Goal: Task Accomplishment & Management: Manage account settings

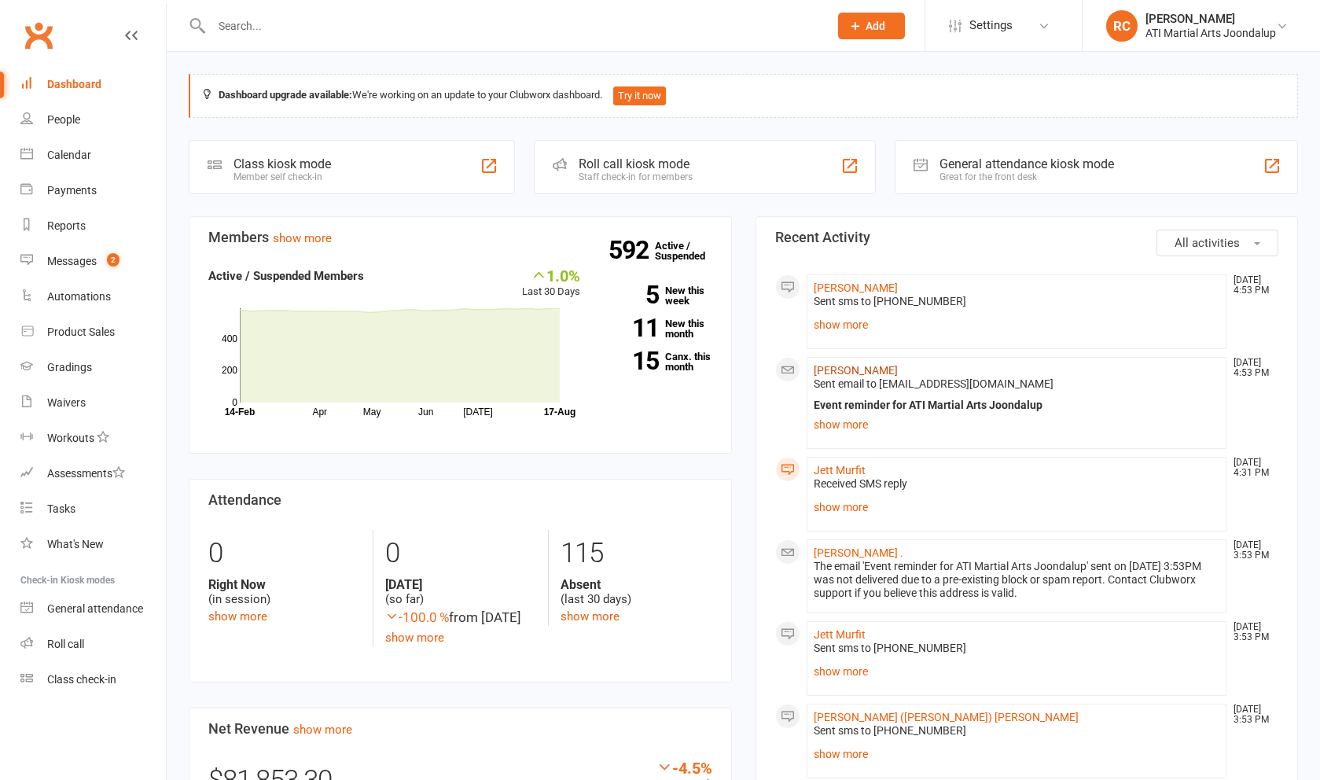
click at [833, 373] on link "[PERSON_NAME]" at bounding box center [856, 370] width 84 height 13
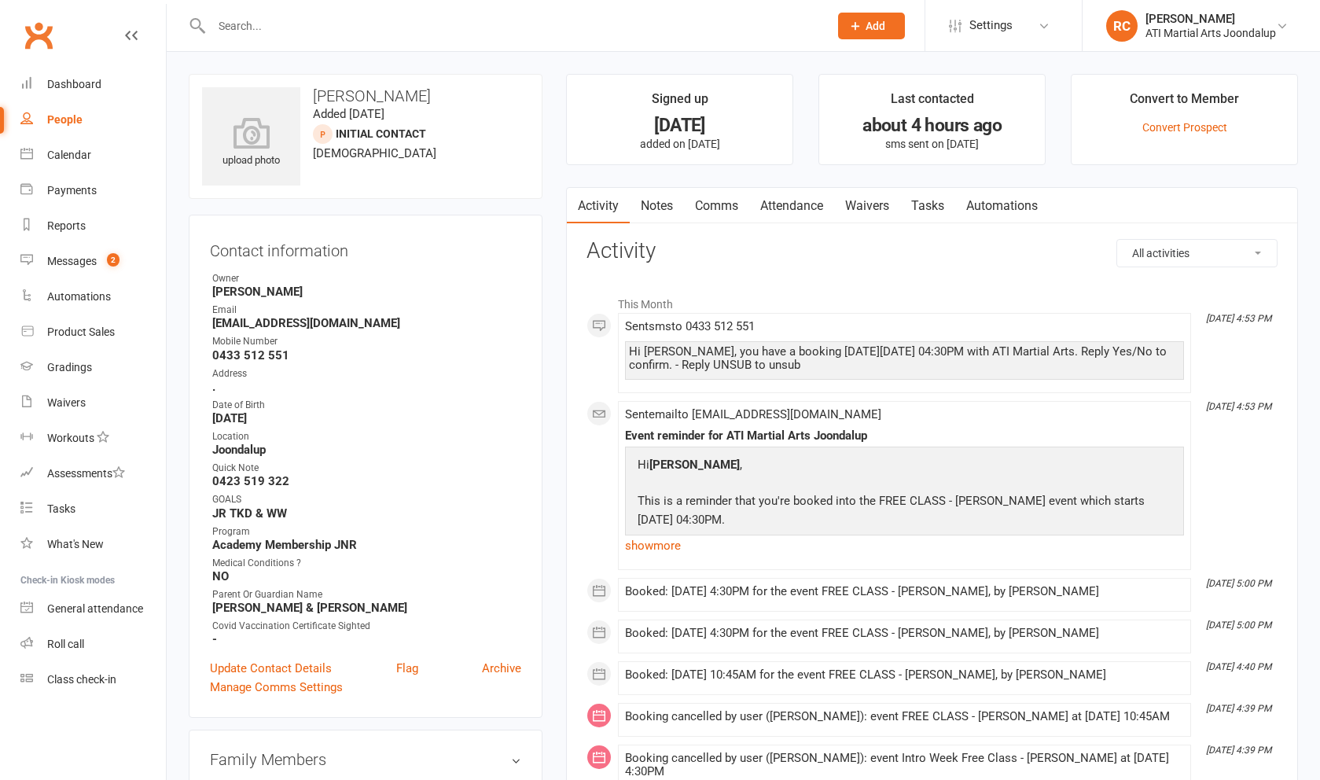
click at [803, 211] on link "Attendance" at bounding box center [791, 206] width 85 height 36
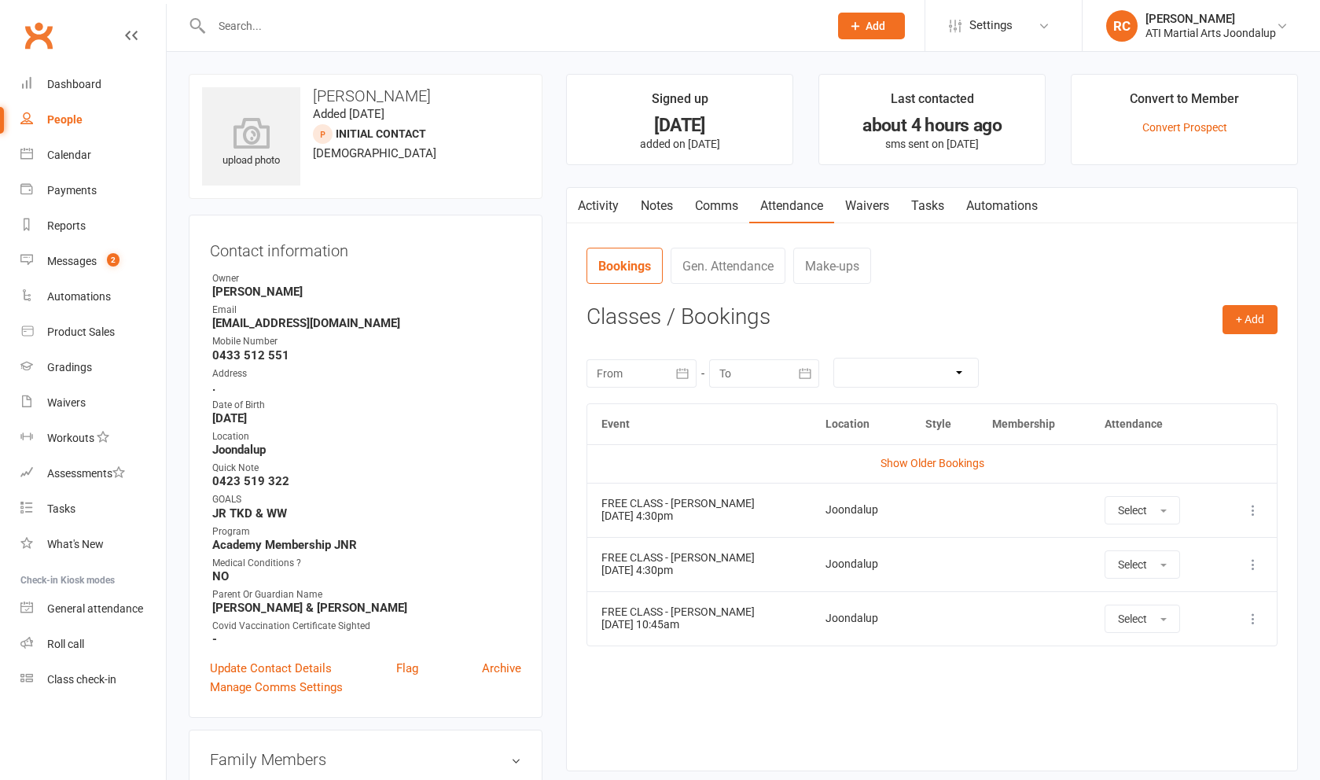
click at [1248, 509] on icon at bounding box center [1253, 510] width 16 height 16
click at [1225, 574] on link "View event" at bounding box center [1184, 572] width 156 height 31
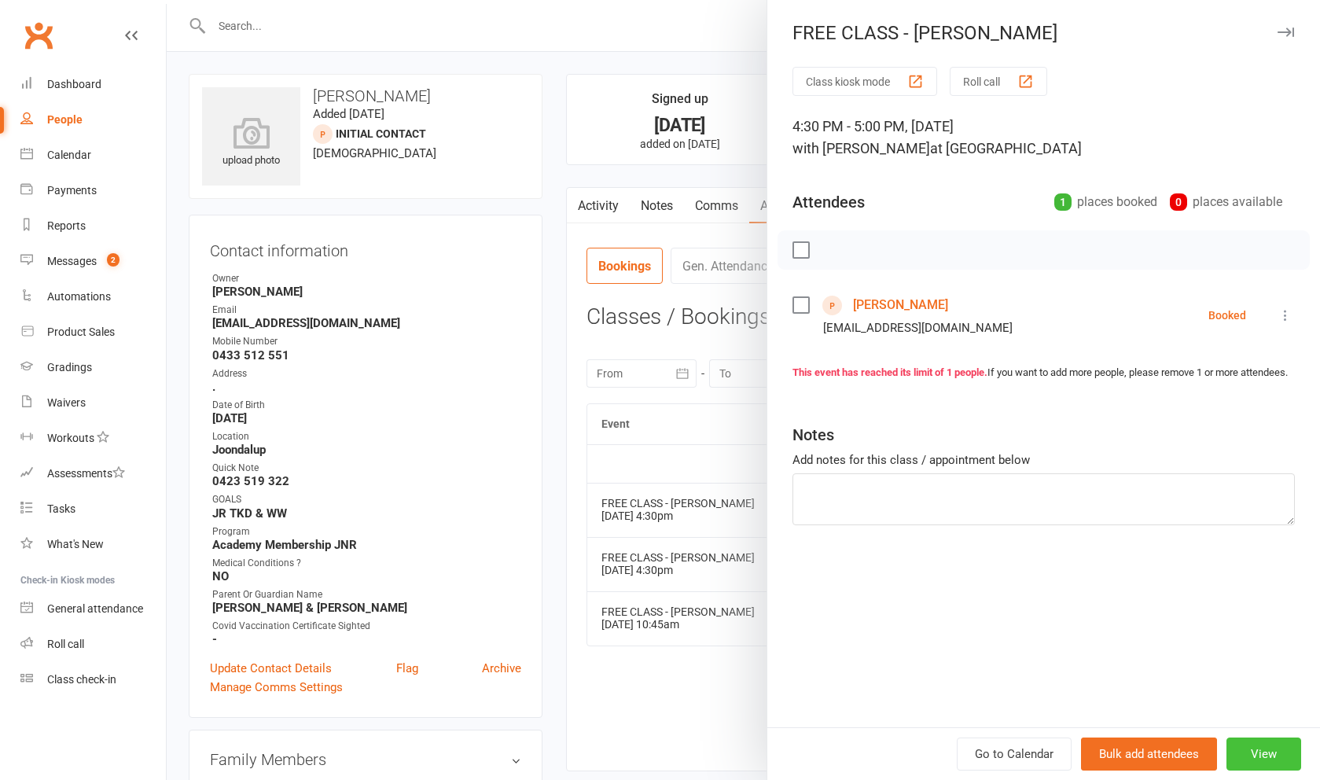
click at [1280, 760] on button "View" at bounding box center [1263, 753] width 75 height 33
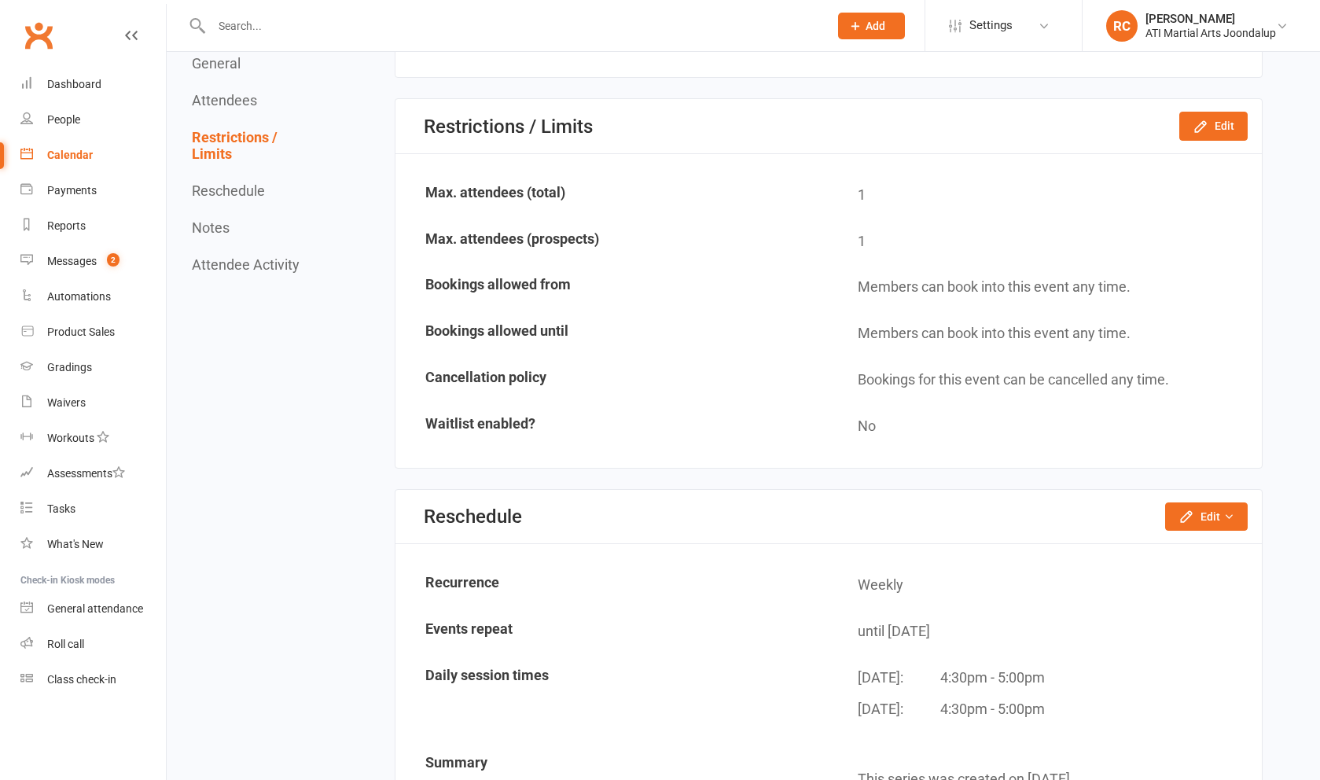
scroll to position [806, 0]
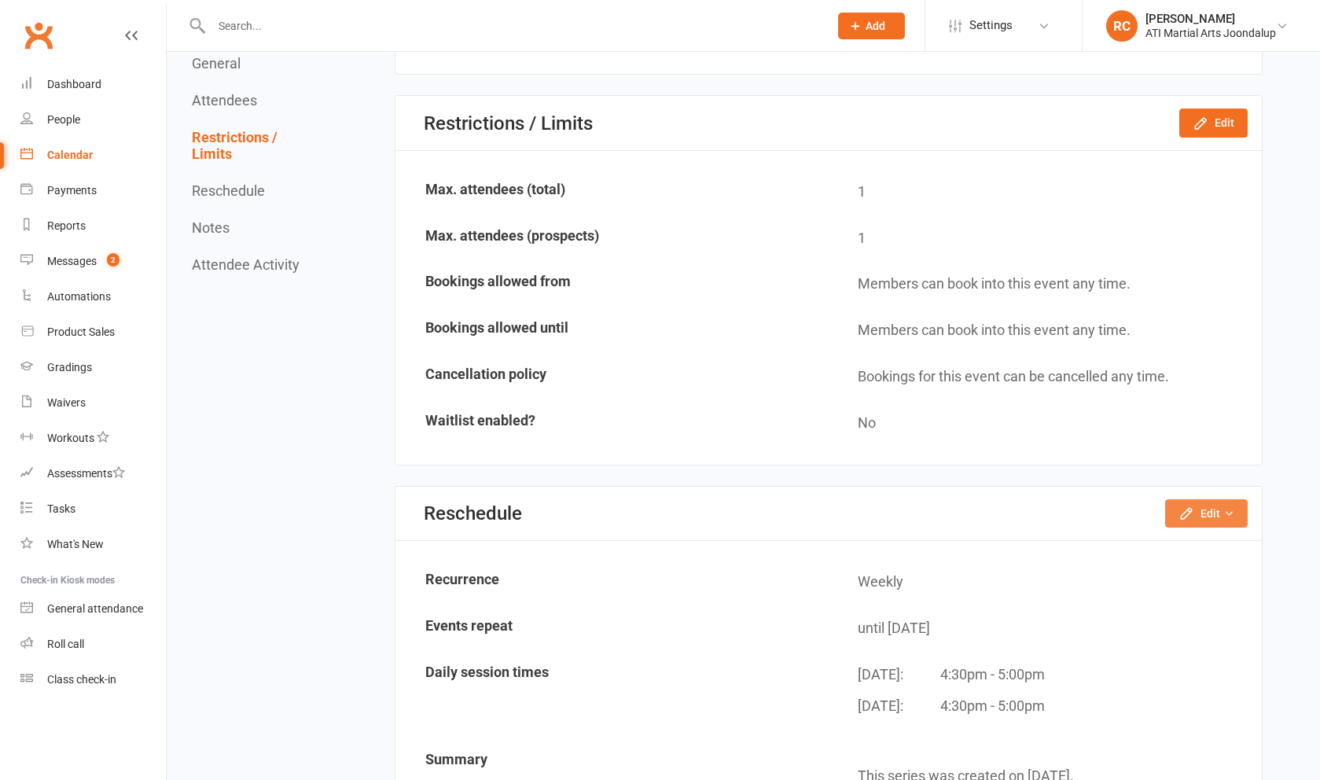
click at [1183, 516] on button "Edit" at bounding box center [1206, 513] width 83 height 28
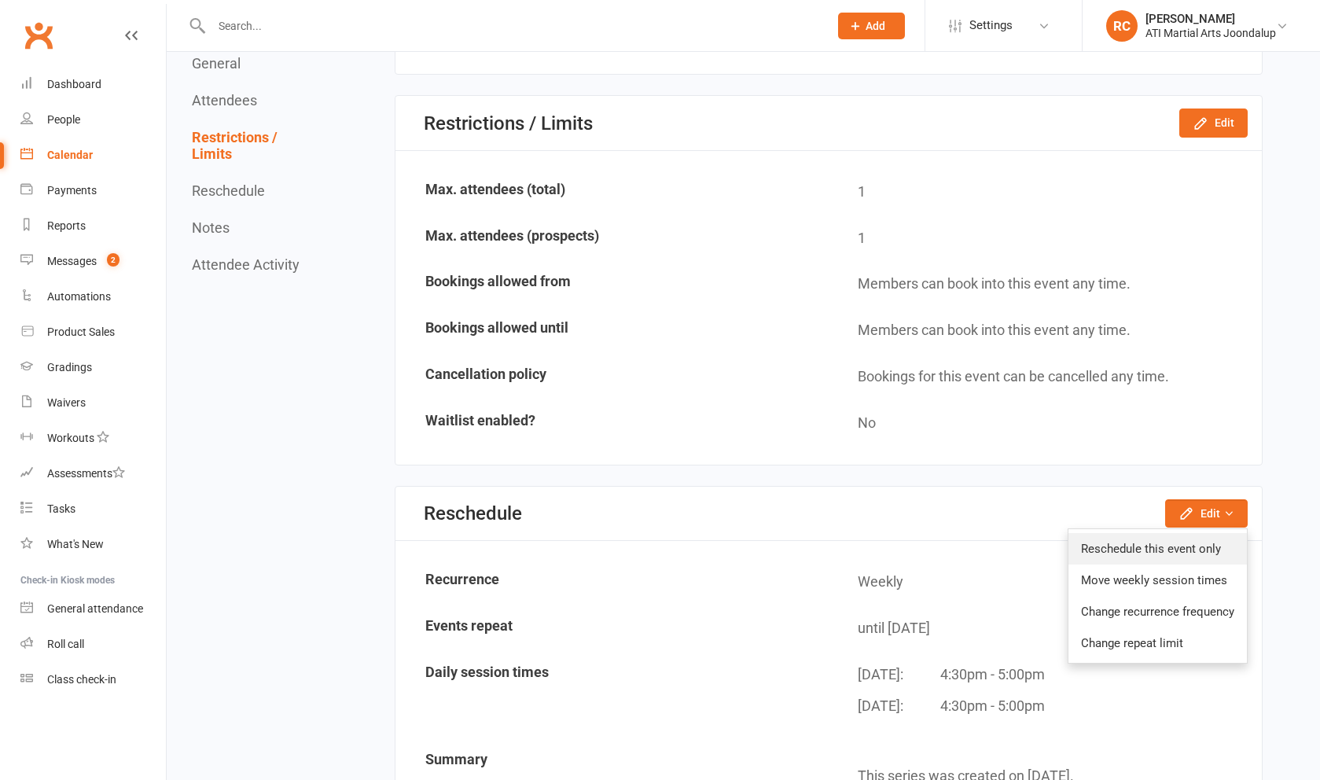
click at [1182, 545] on link "Reschedule this event only" at bounding box center [1157, 548] width 178 height 31
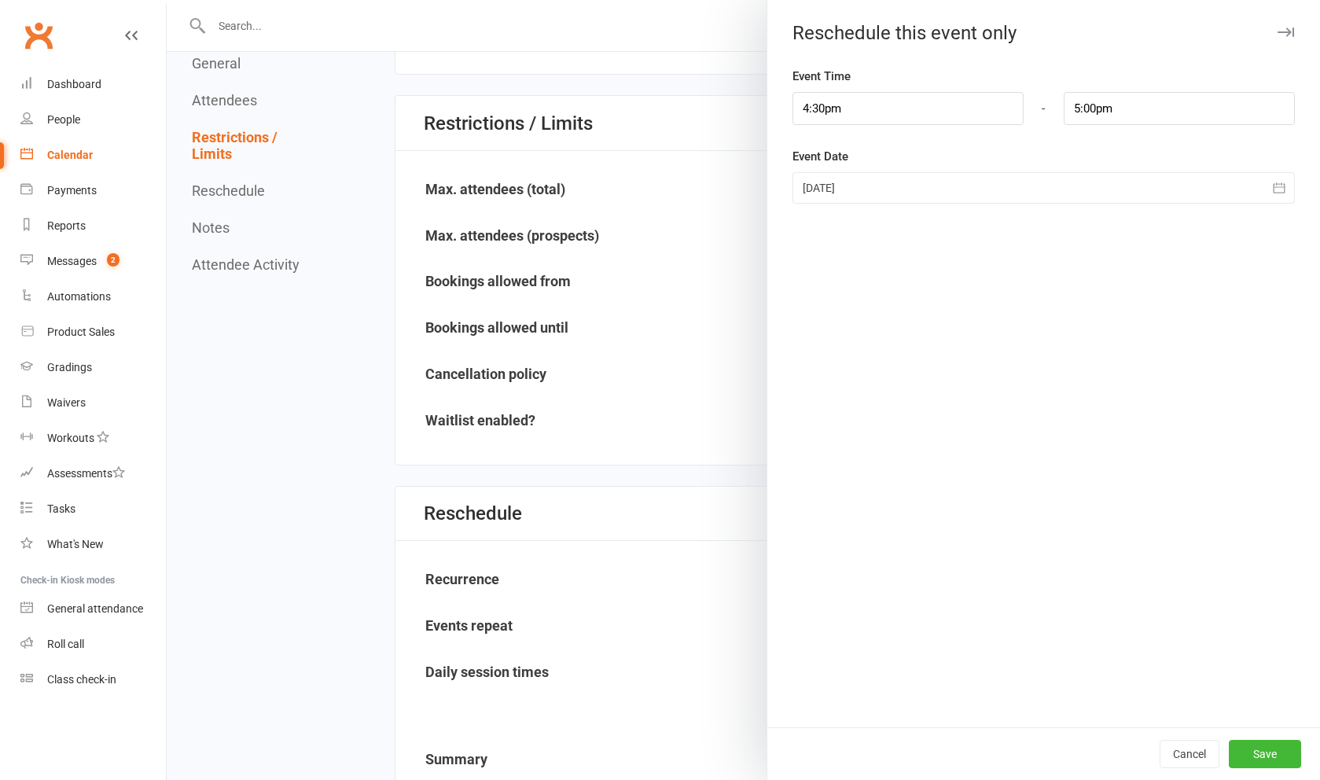
click at [922, 193] on div at bounding box center [1043, 187] width 502 height 31
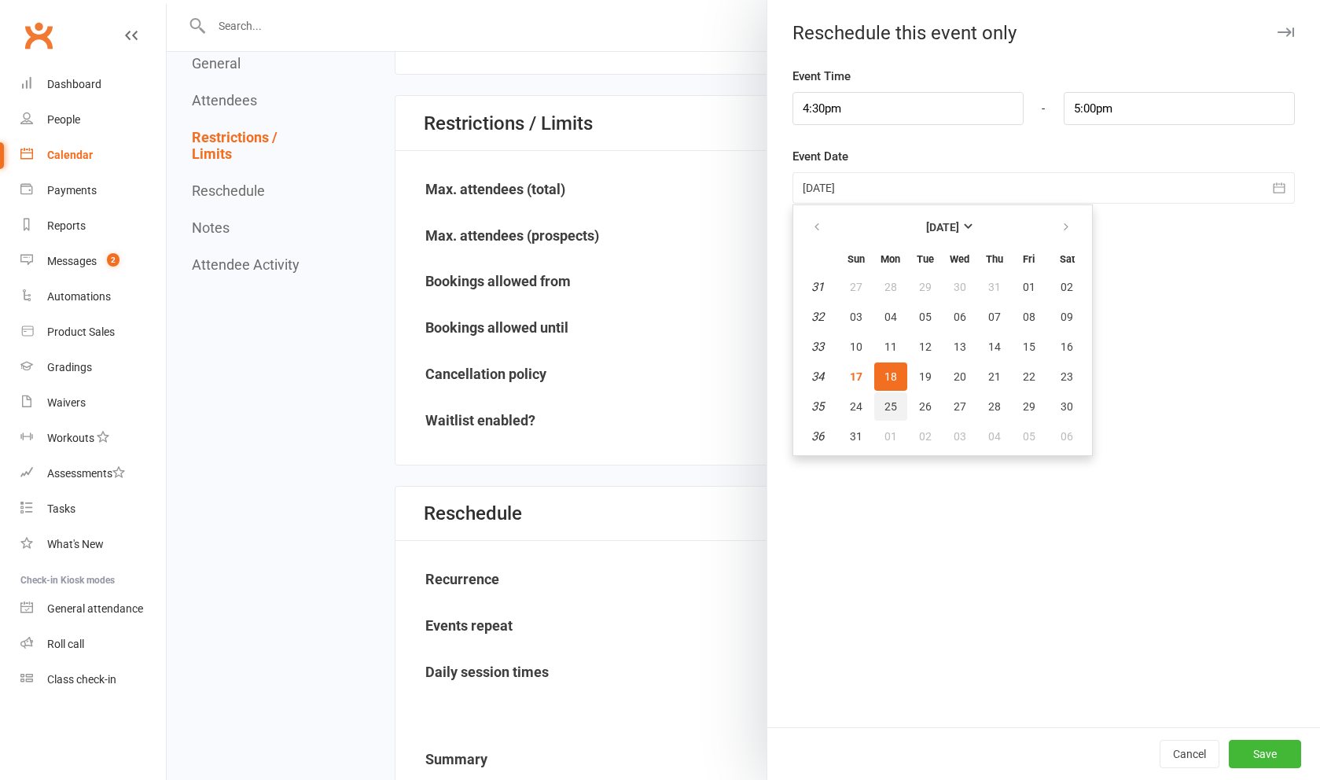
click at [896, 411] on span "25" at bounding box center [890, 406] width 13 height 13
type input "[DATE]"
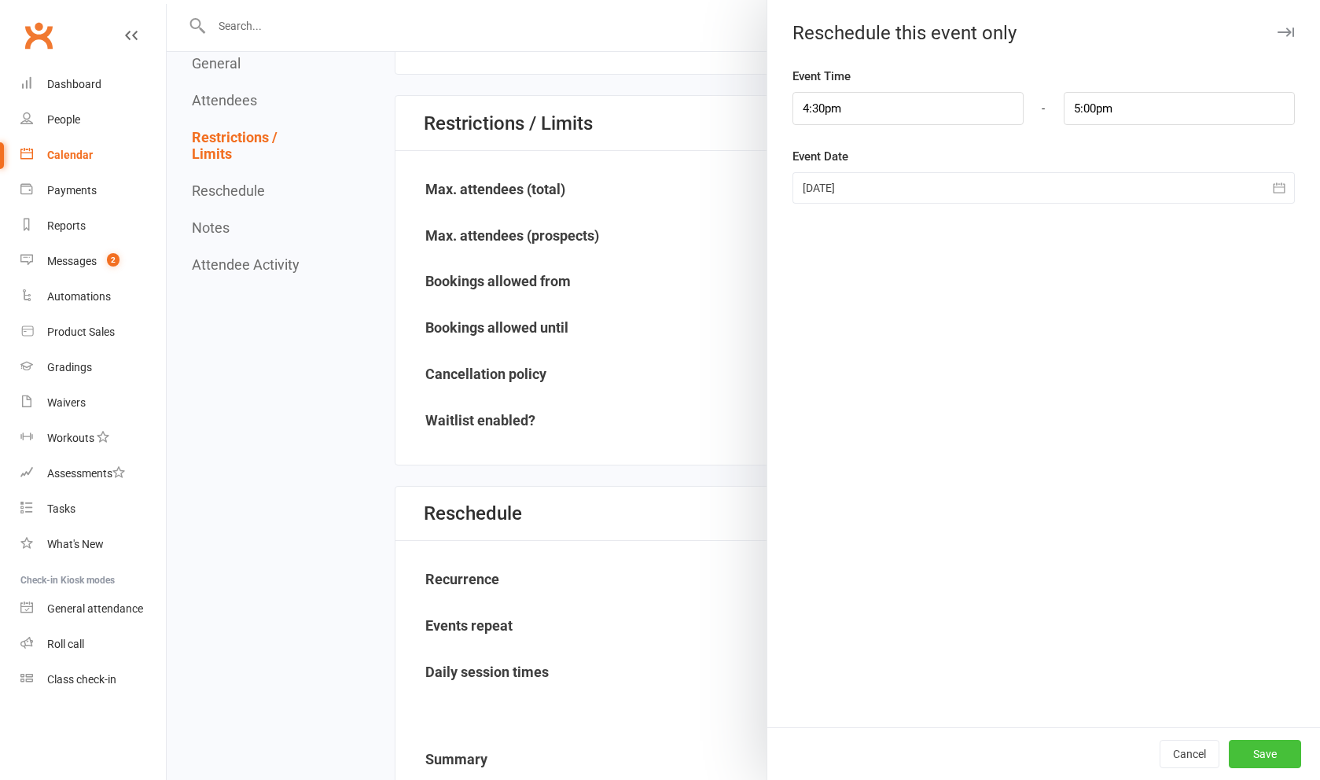
click at [1252, 751] on button "Save" at bounding box center [1265, 754] width 72 height 28
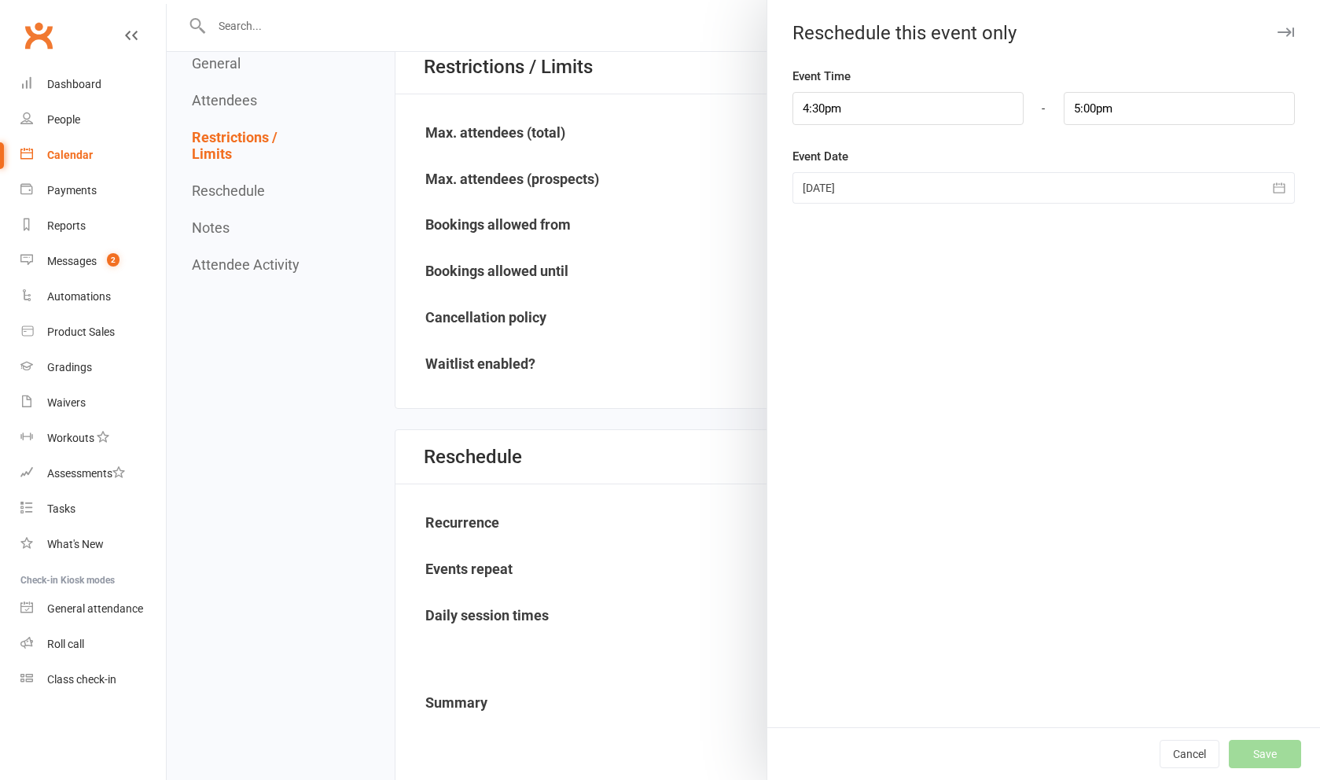
scroll to position [864, 0]
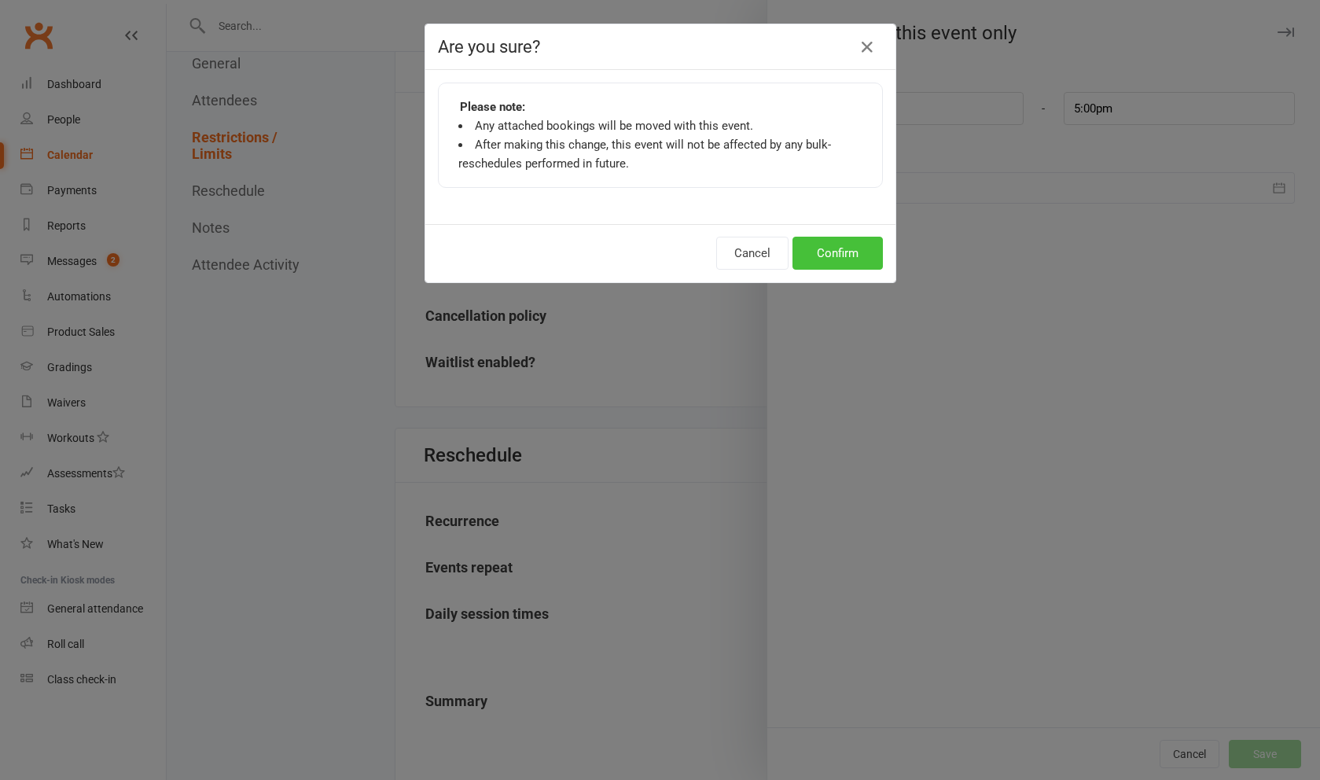
click at [846, 258] on button "Confirm" at bounding box center [837, 253] width 90 height 33
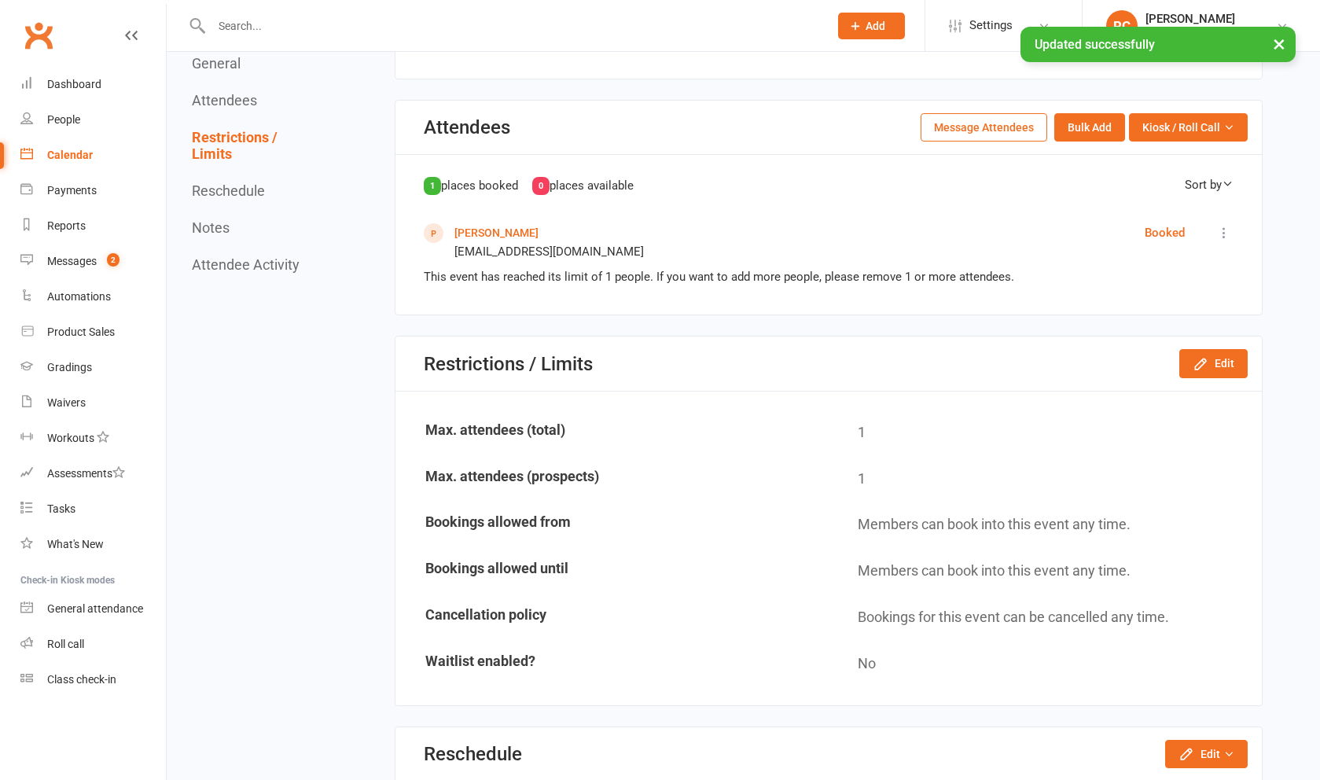
scroll to position [566, 0]
click at [494, 229] on link "[PERSON_NAME]" at bounding box center [496, 232] width 84 height 13
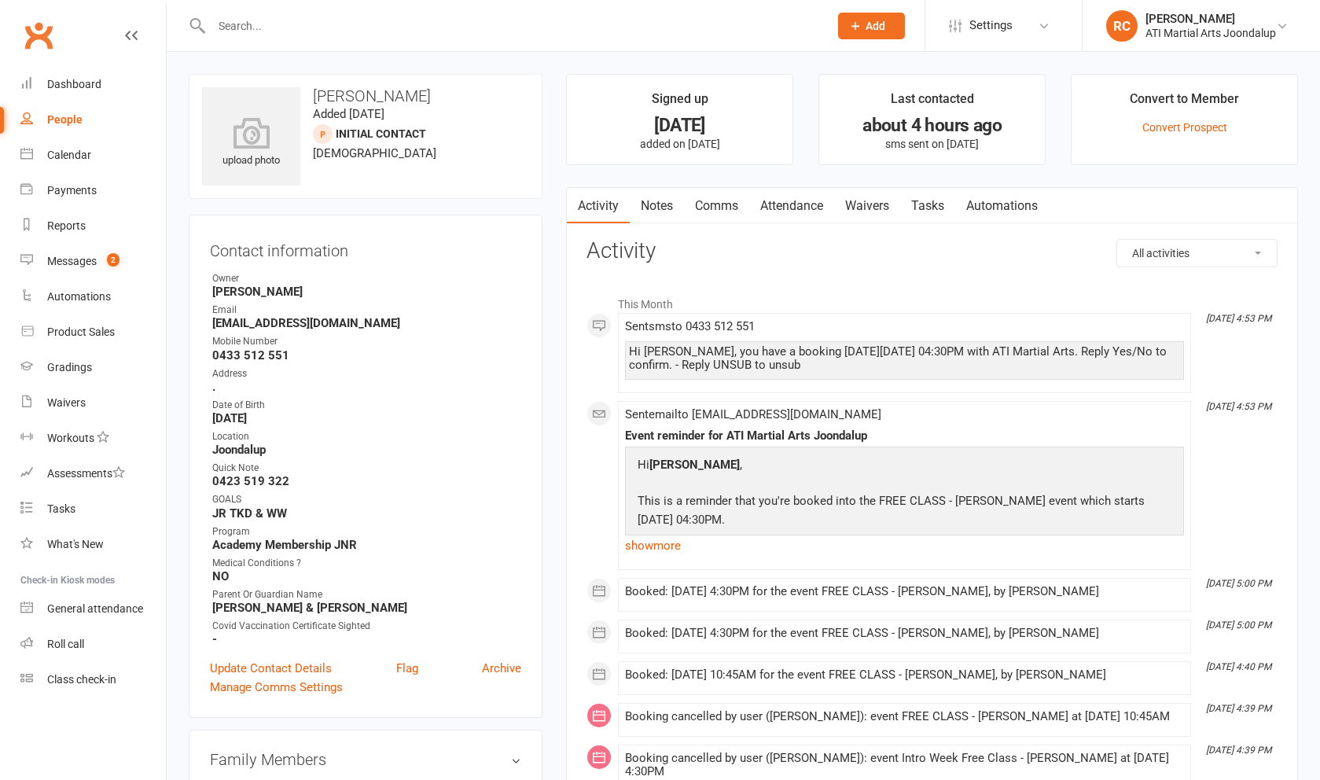
click at [791, 215] on link "Attendance" at bounding box center [791, 206] width 85 height 36
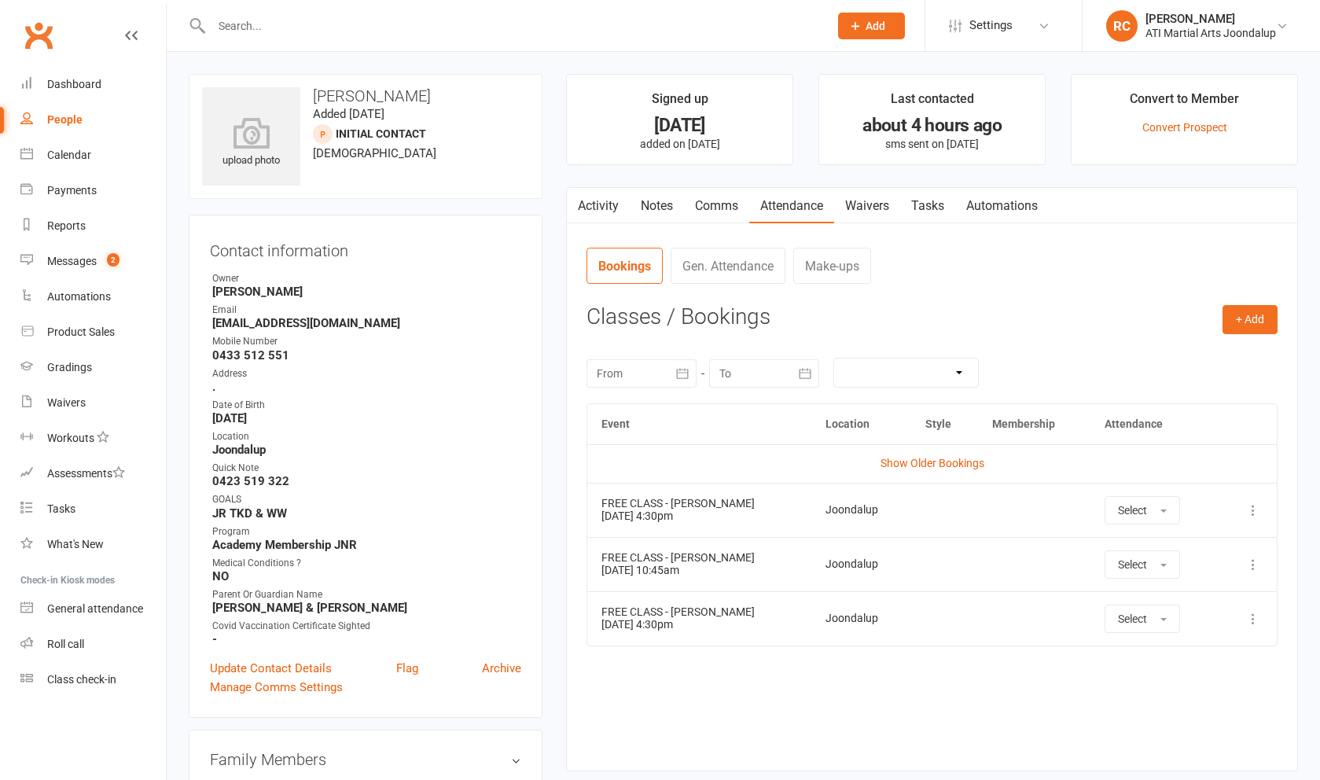
click at [1248, 513] on icon at bounding box center [1253, 510] width 16 height 16
click at [1228, 566] on link "View event" at bounding box center [1184, 572] width 156 height 31
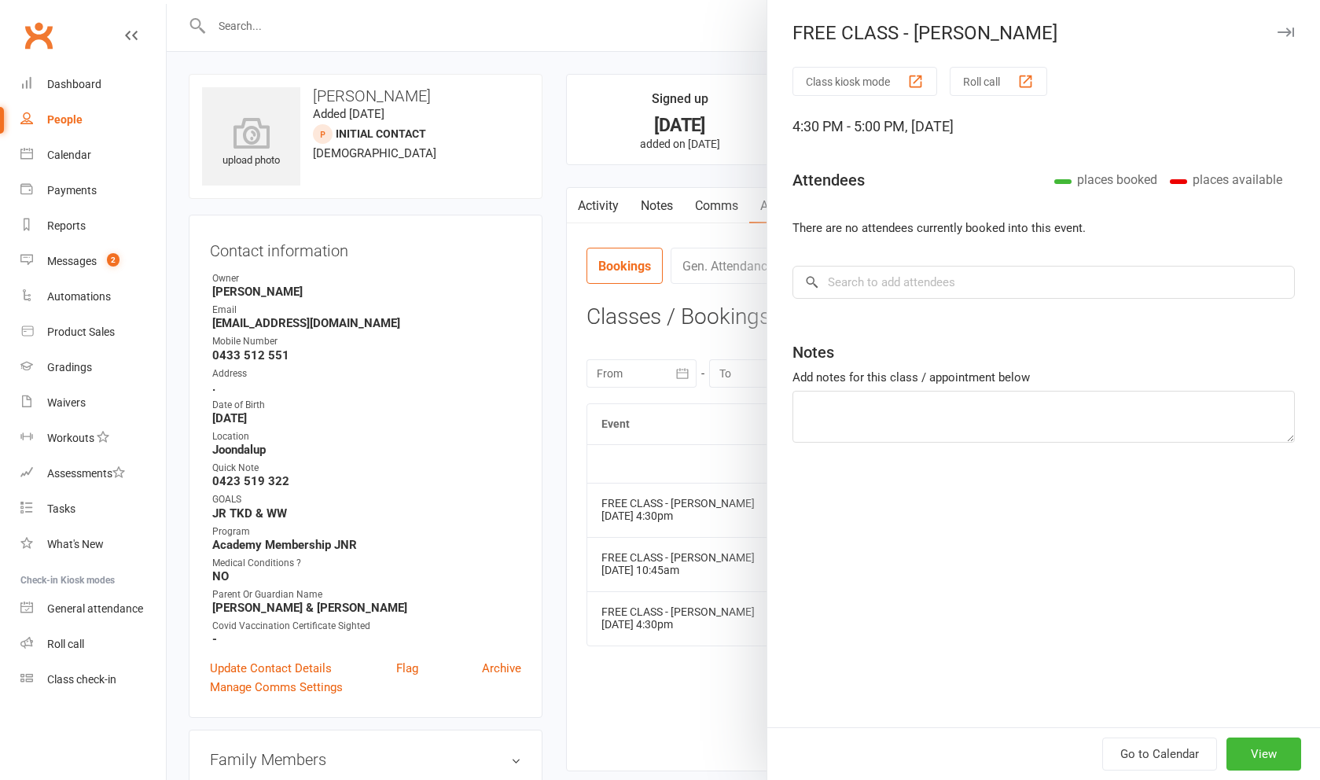
scroll to position [4, 0]
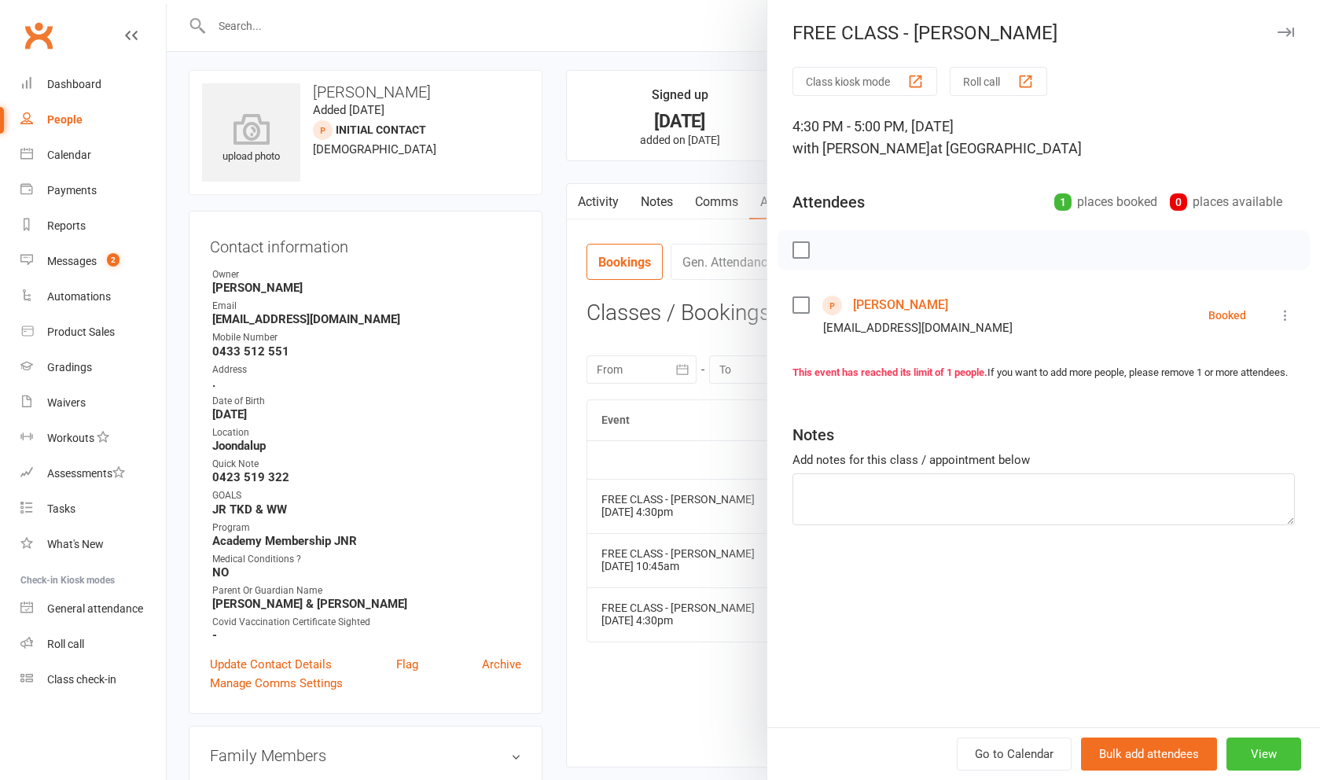
click at [1256, 769] on button "View" at bounding box center [1263, 753] width 75 height 33
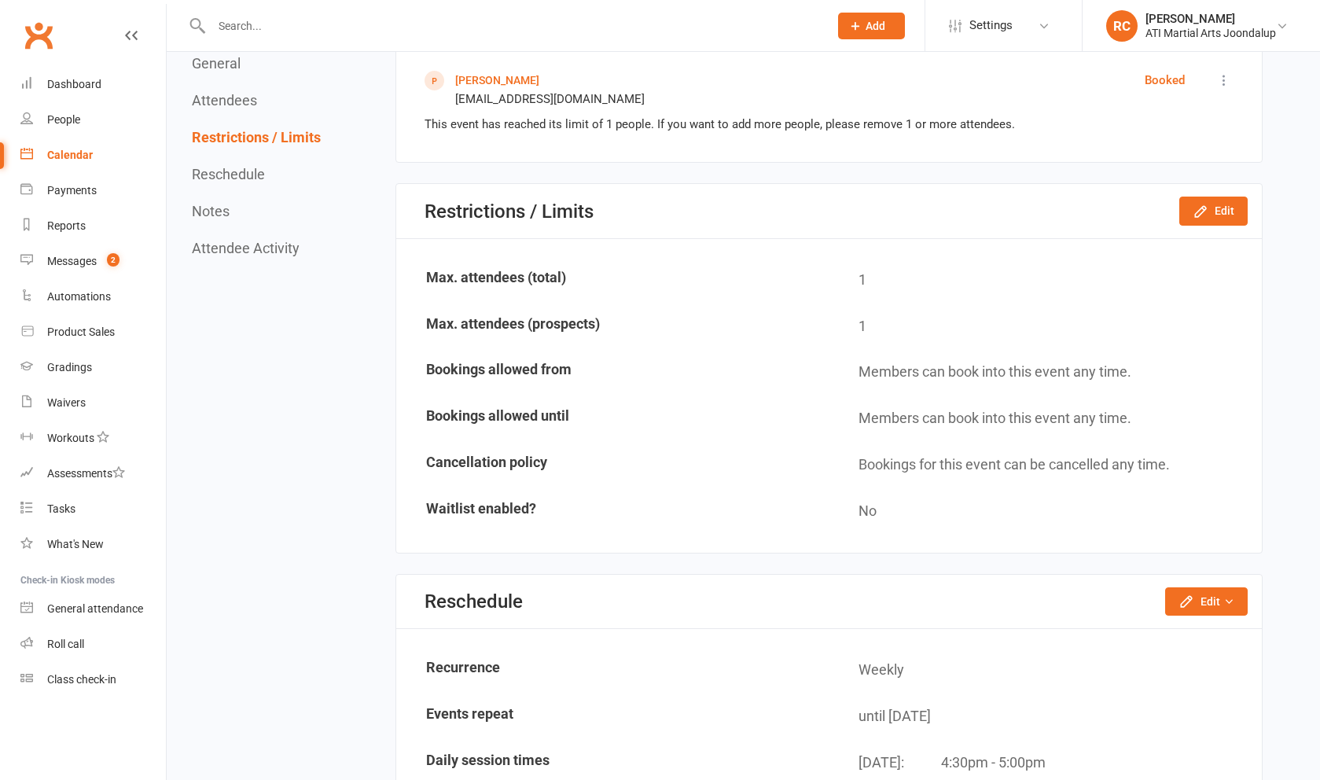
scroll to position [723, 0]
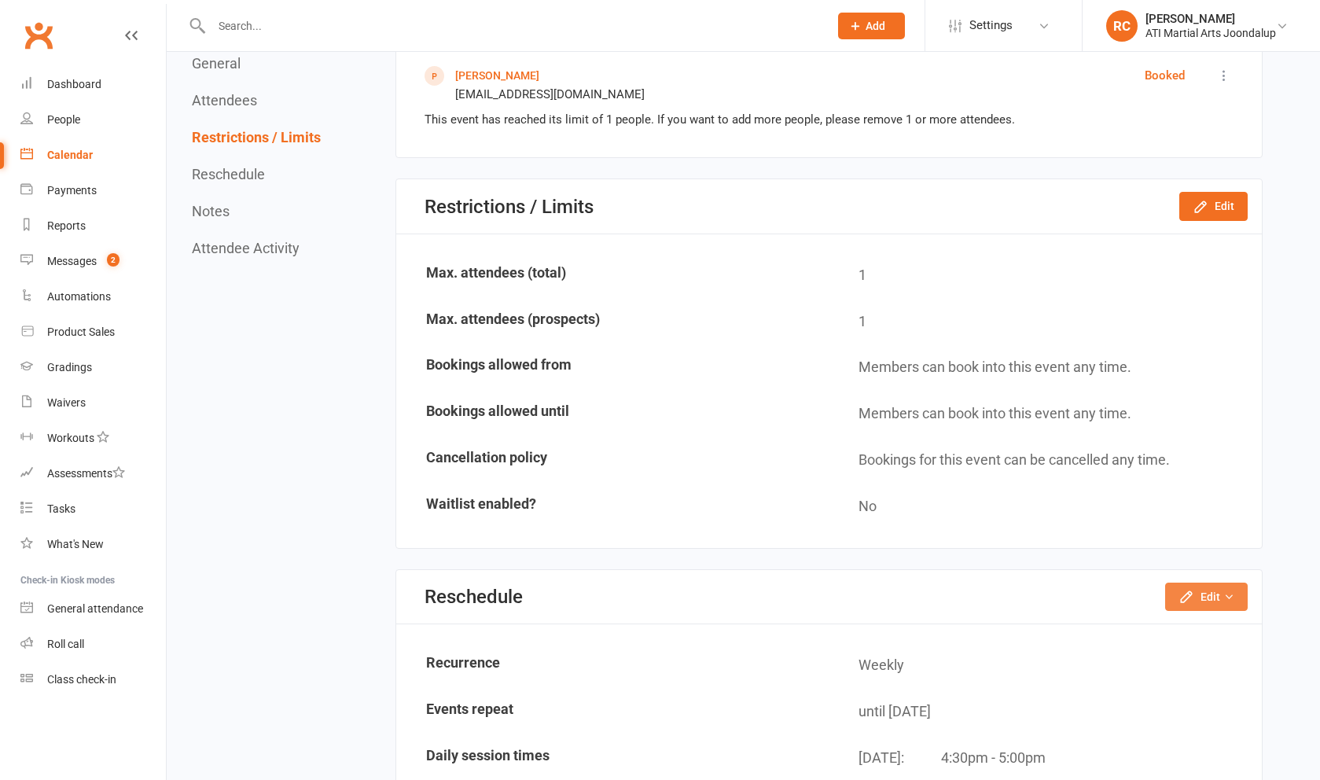
click at [1193, 589] on icon "button" at bounding box center [1187, 597] width 16 height 16
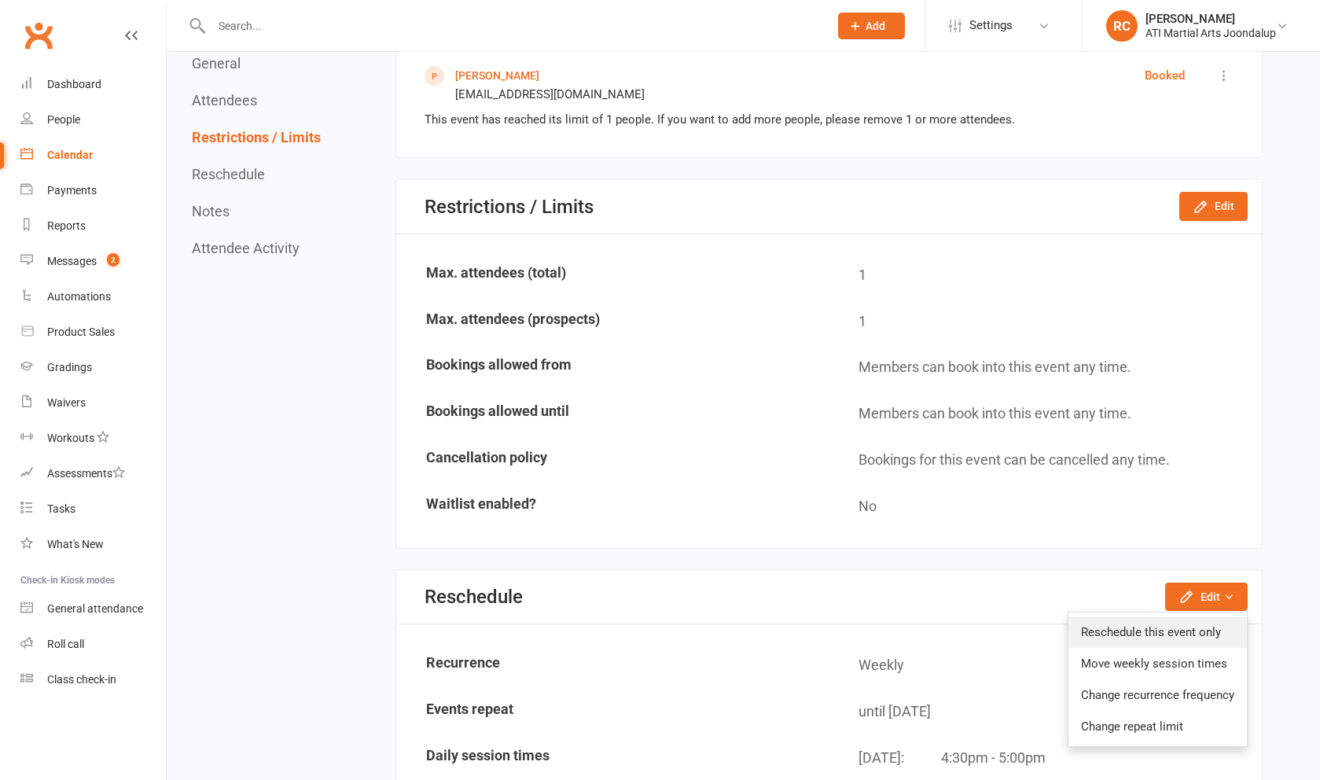
click at [1190, 616] on link "Reschedule this event only" at bounding box center [1157, 631] width 178 height 31
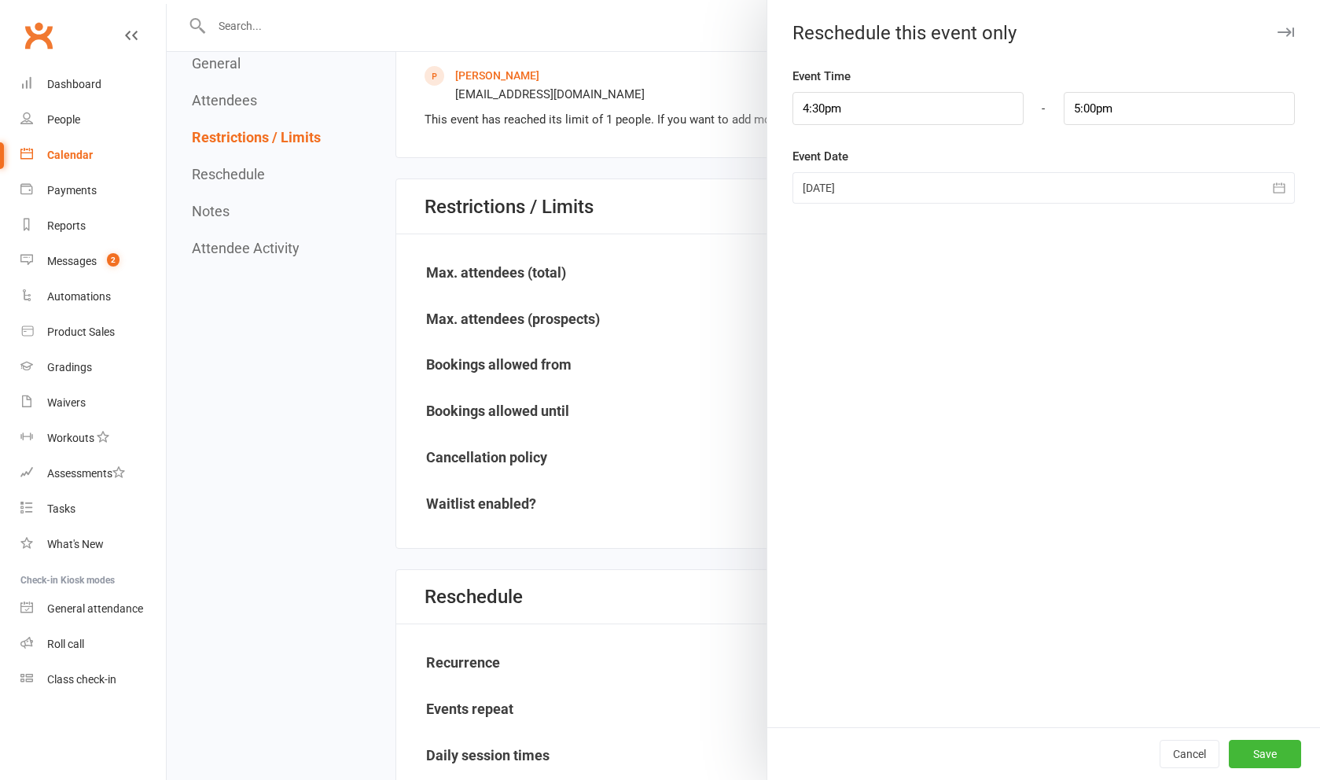
click at [918, 193] on div at bounding box center [1043, 187] width 502 height 31
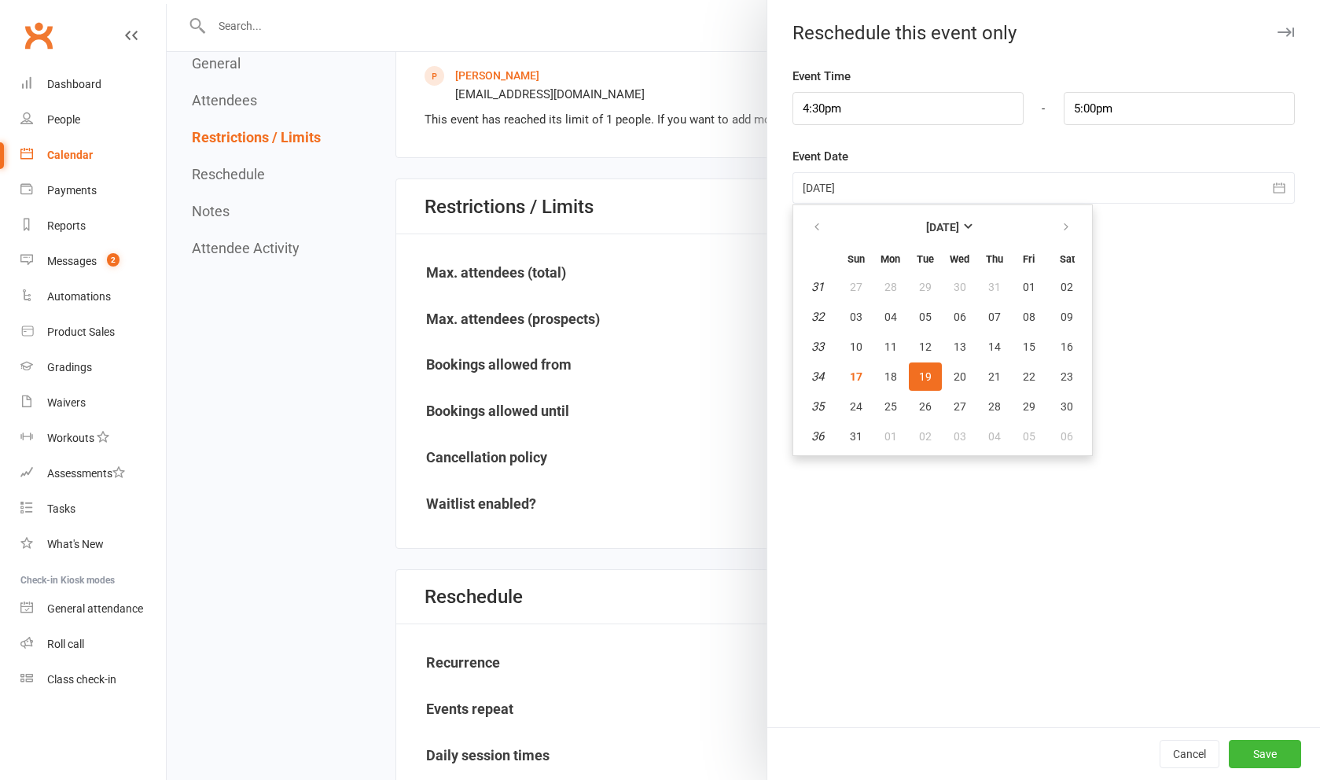
click at [923, 410] on span "26" at bounding box center [925, 406] width 13 height 13
type input "[DATE]"
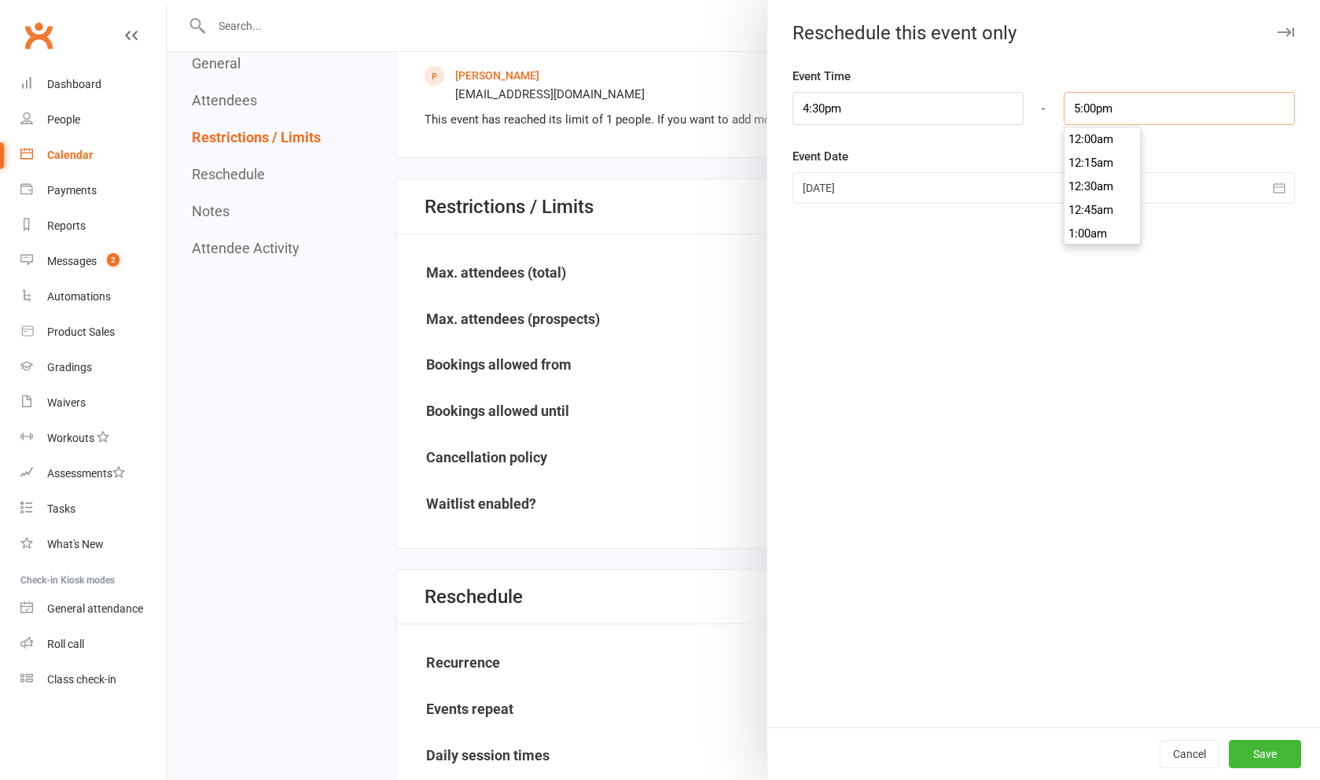
click at [1187, 106] on input "5:00pm" at bounding box center [1179, 108] width 231 height 33
type input "5:15pm"
click at [1120, 184] on li "5:15pm" at bounding box center [1102, 187] width 75 height 24
drag, startPoint x: 1260, startPoint y: 751, endPoint x: 1238, endPoint y: 709, distance: 47.1
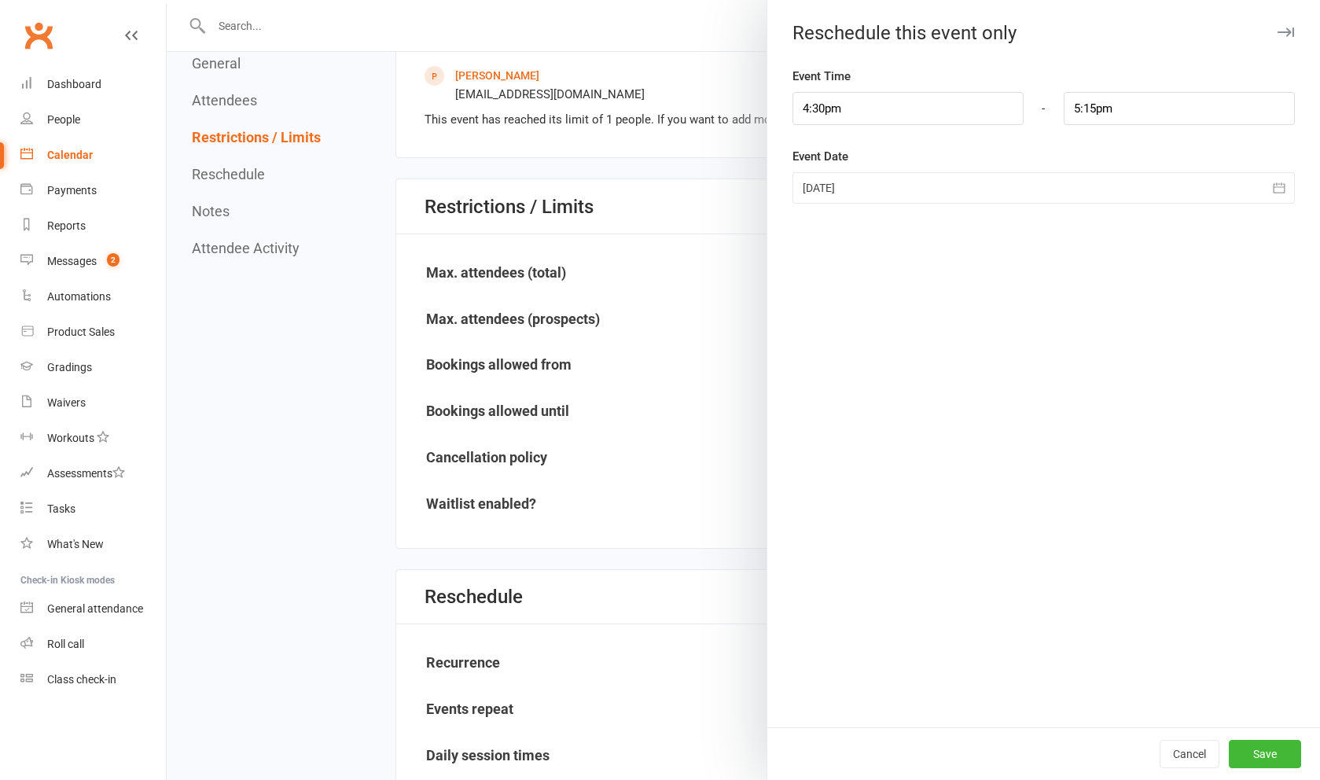
click at [1260, 751] on button "Save" at bounding box center [1265, 754] width 72 height 28
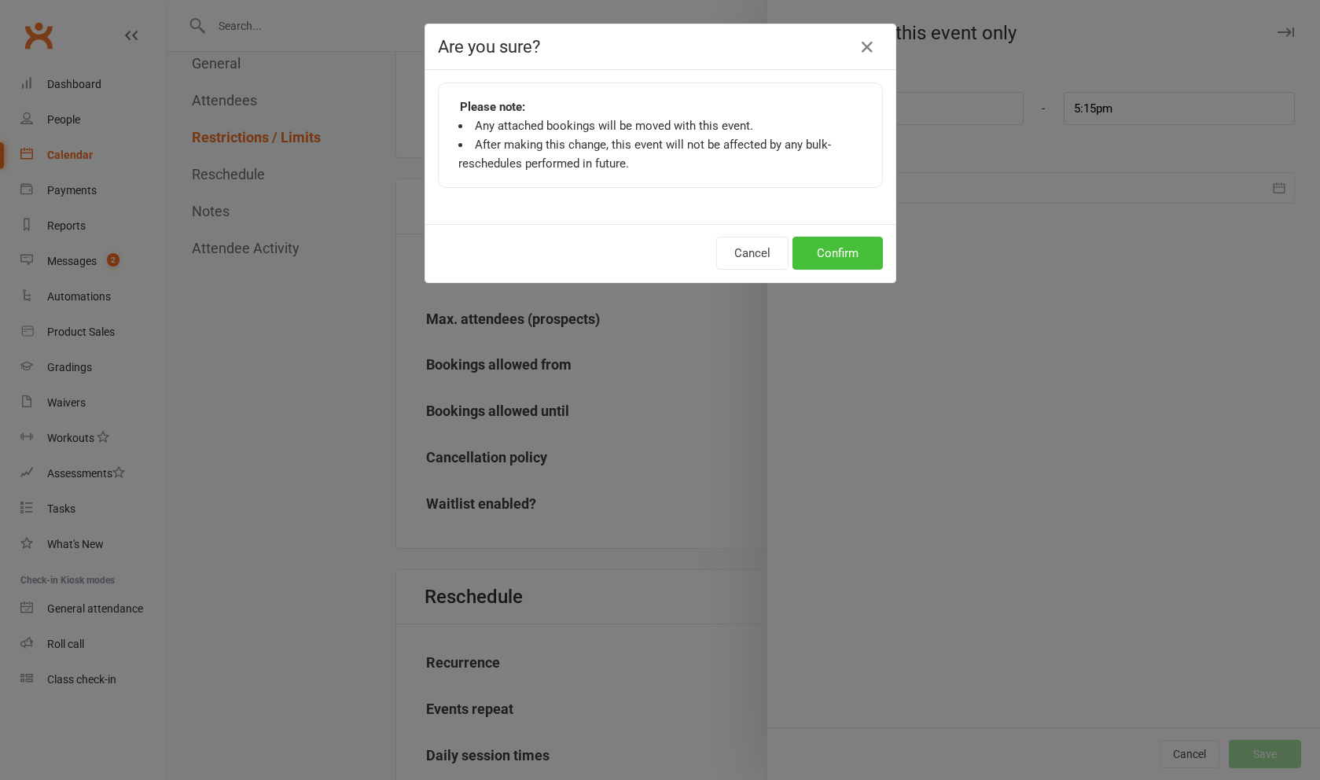
click at [826, 249] on button "Confirm" at bounding box center [837, 253] width 90 height 33
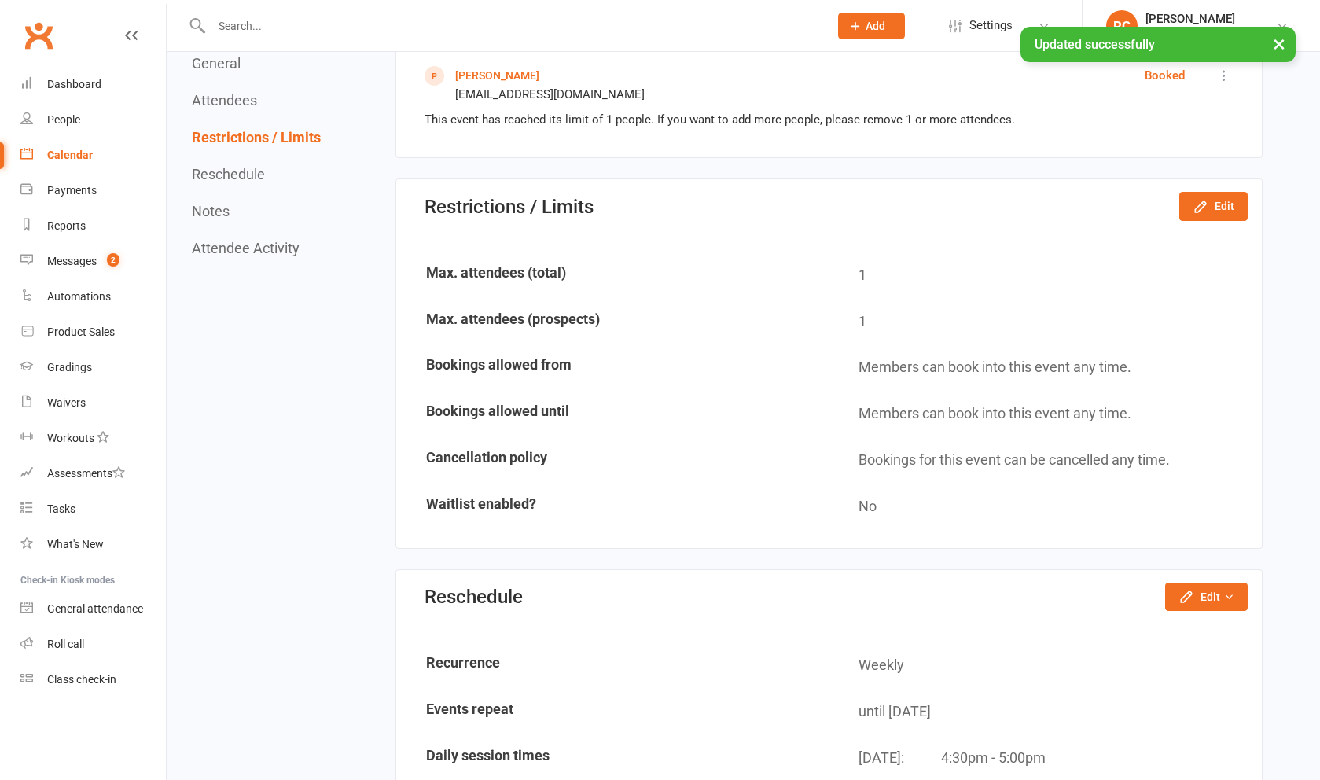
click at [493, 72] on link "[PERSON_NAME]" at bounding box center [497, 75] width 84 height 13
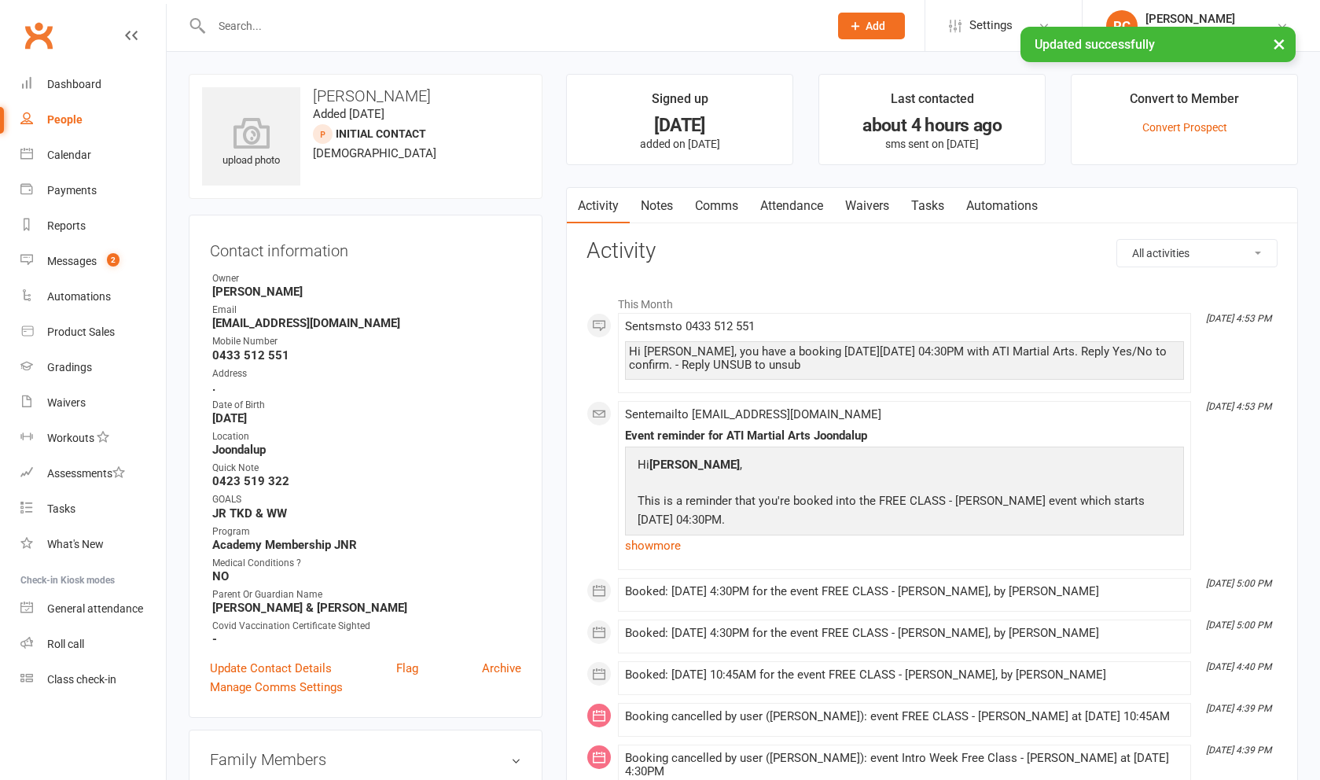
click at [826, 202] on link "Attendance" at bounding box center [791, 206] width 85 height 36
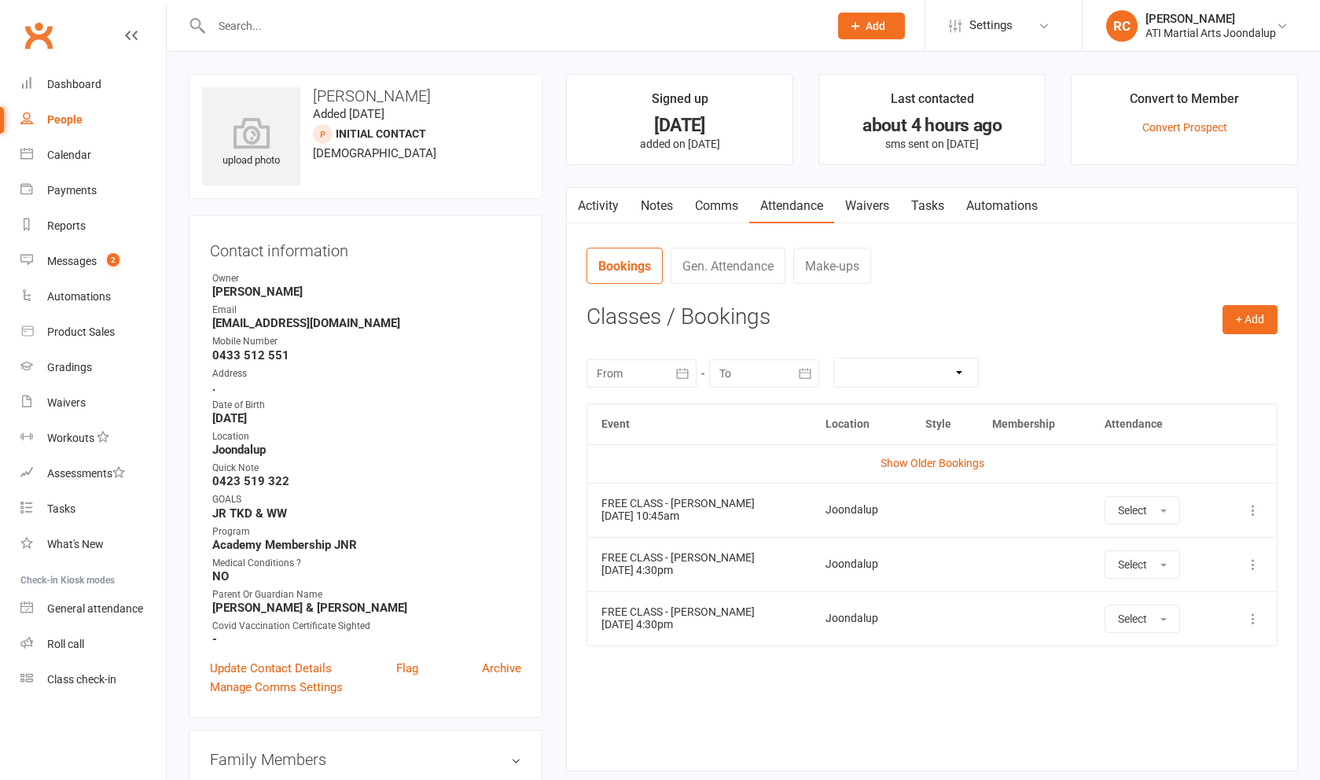
click at [1252, 514] on icon at bounding box center [1253, 510] width 16 height 16
click at [1185, 577] on link "View event" at bounding box center [1184, 572] width 156 height 31
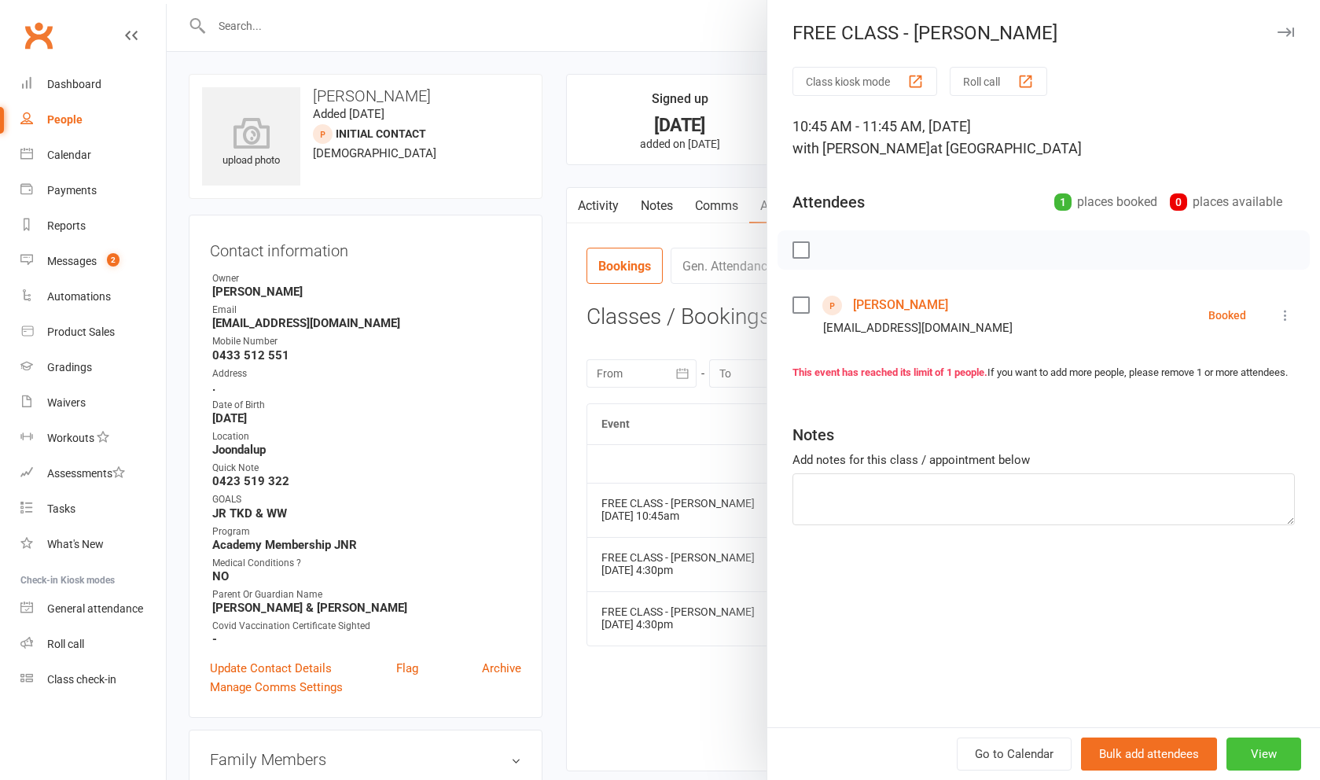
click at [1280, 748] on button "View" at bounding box center [1263, 753] width 75 height 33
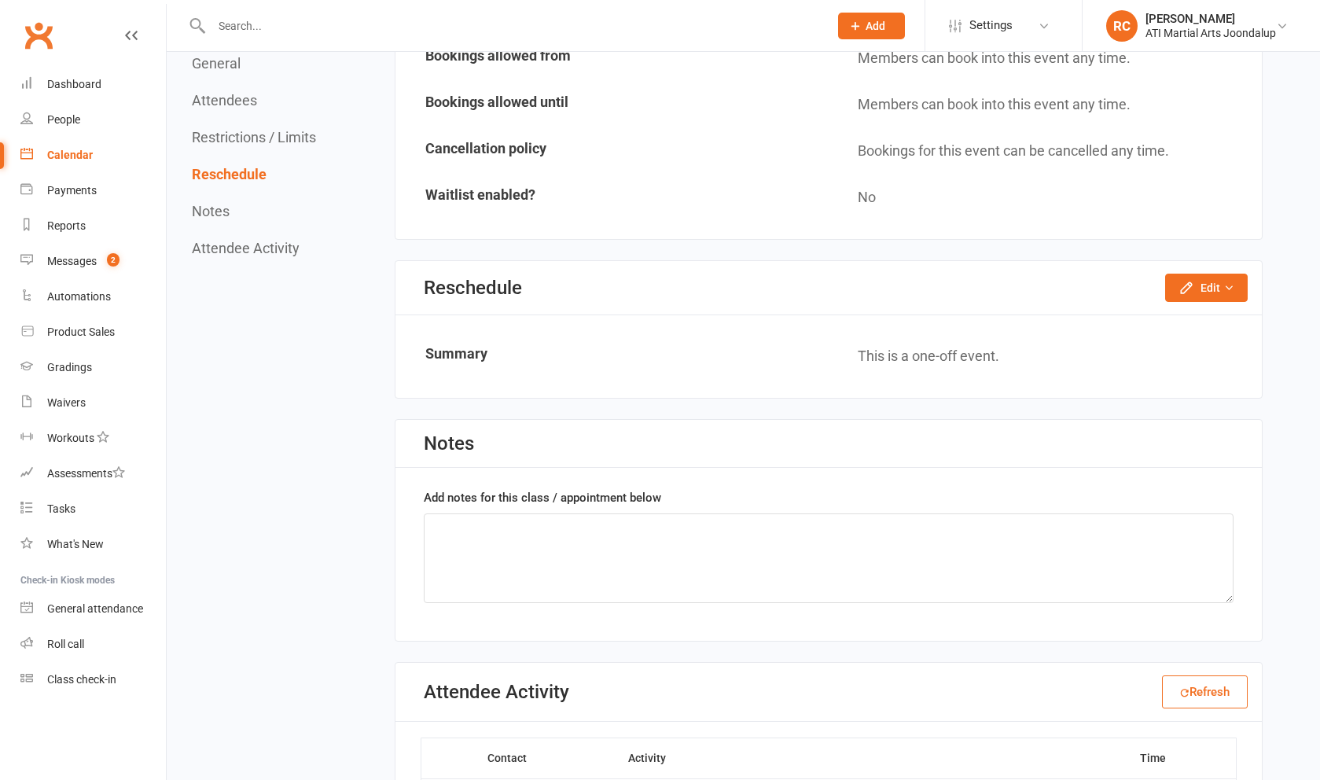
scroll to position [1034, 0]
click at [1207, 297] on div "Reschedule Edit Reschedule this event only" at bounding box center [828, 286] width 866 height 54
click at [1201, 278] on button "Edit" at bounding box center [1206, 285] width 83 height 28
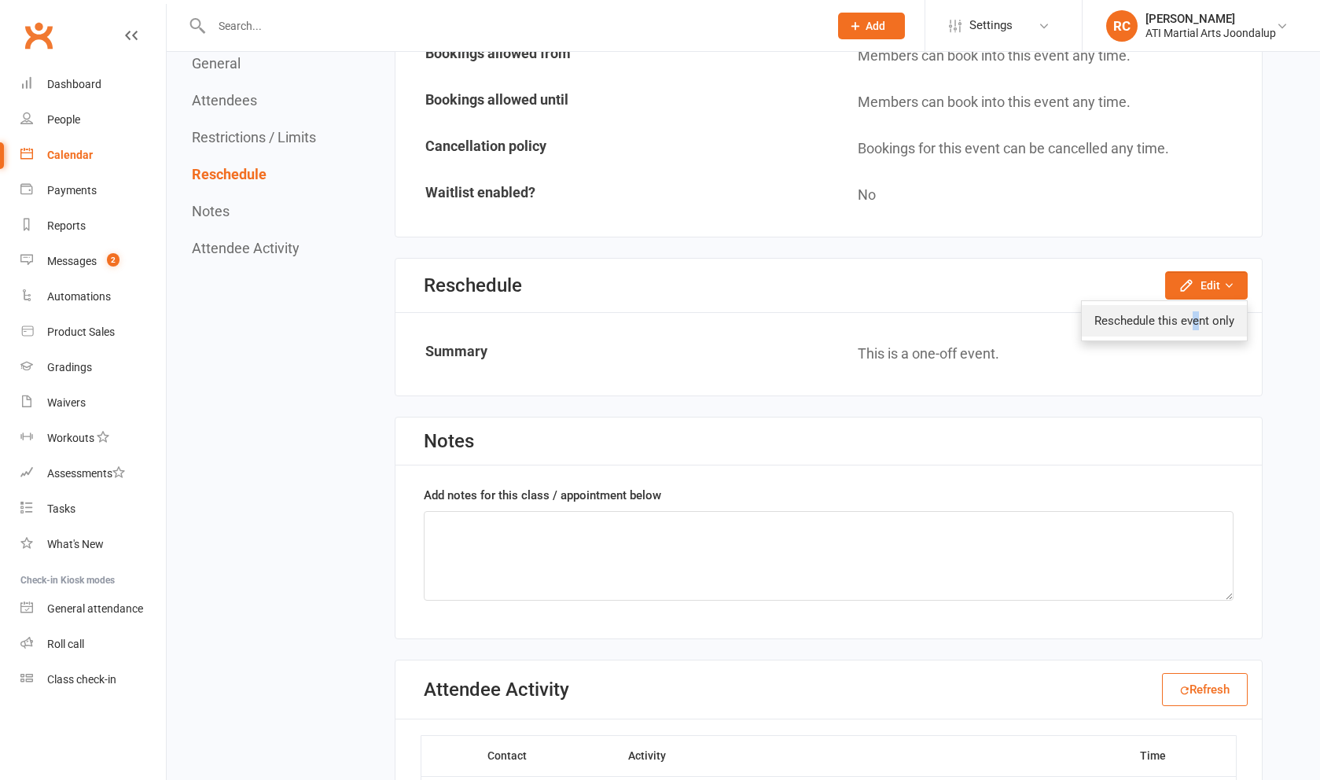
click at [1196, 315] on link "Reschedule this event only" at bounding box center [1164, 320] width 165 height 31
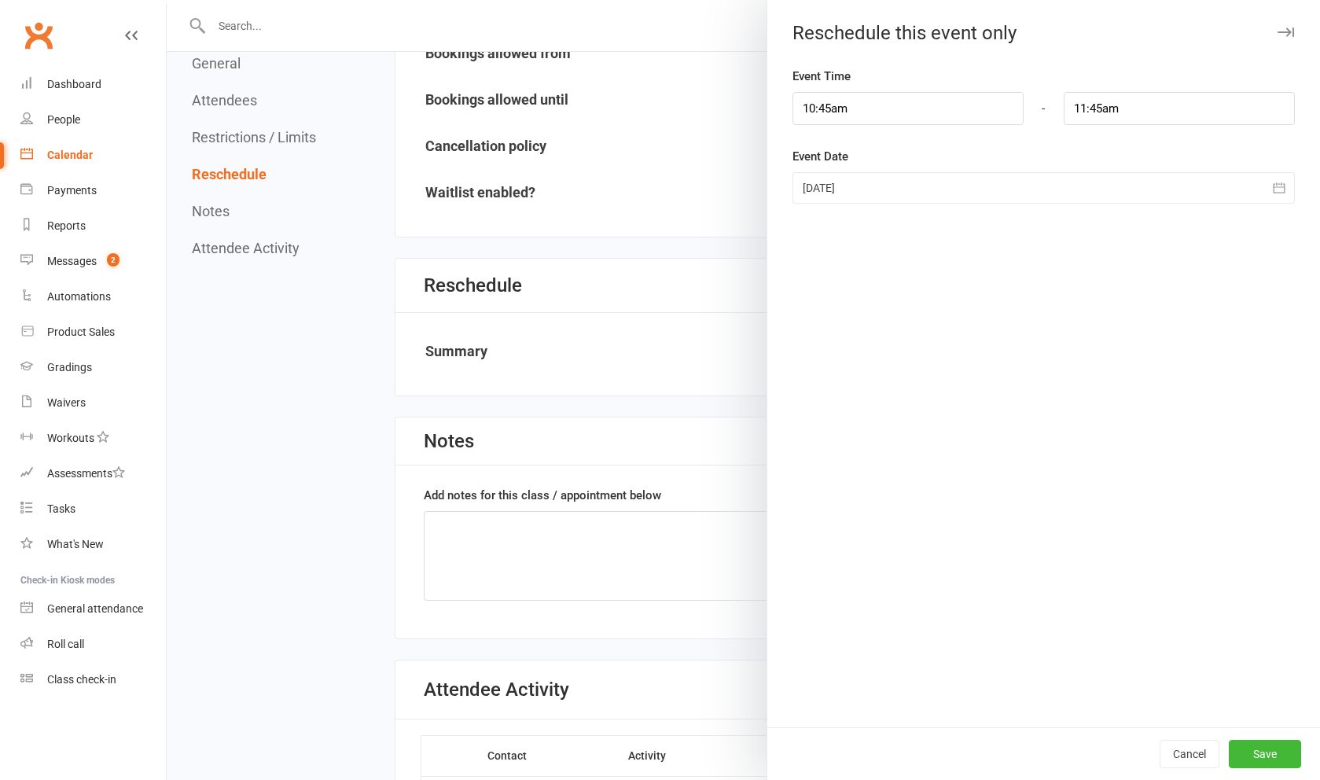
click at [965, 189] on div at bounding box center [1043, 187] width 502 height 31
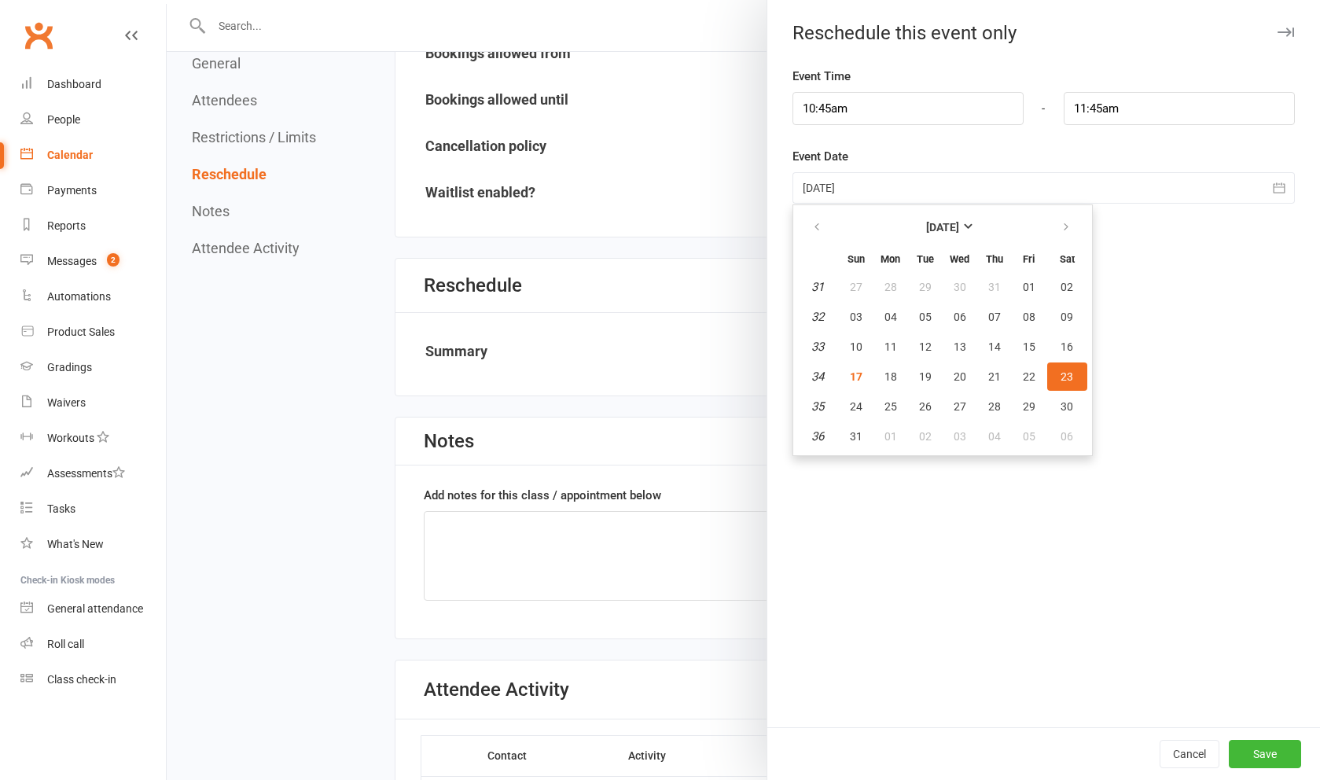
click at [1065, 413] on span "30" at bounding box center [1067, 406] width 13 height 13
type input "[DATE]"
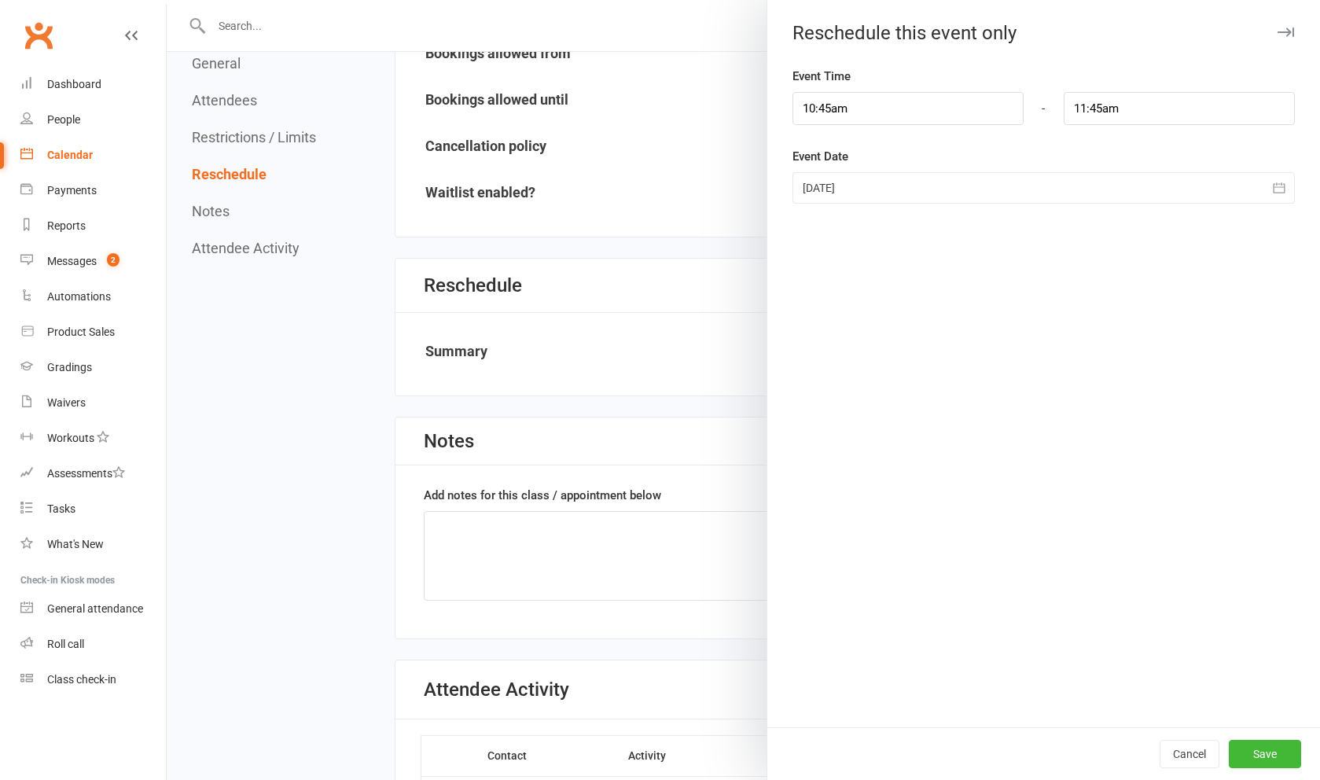
scroll to position [1035, 0]
click at [1257, 752] on button "Save" at bounding box center [1265, 754] width 72 height 28
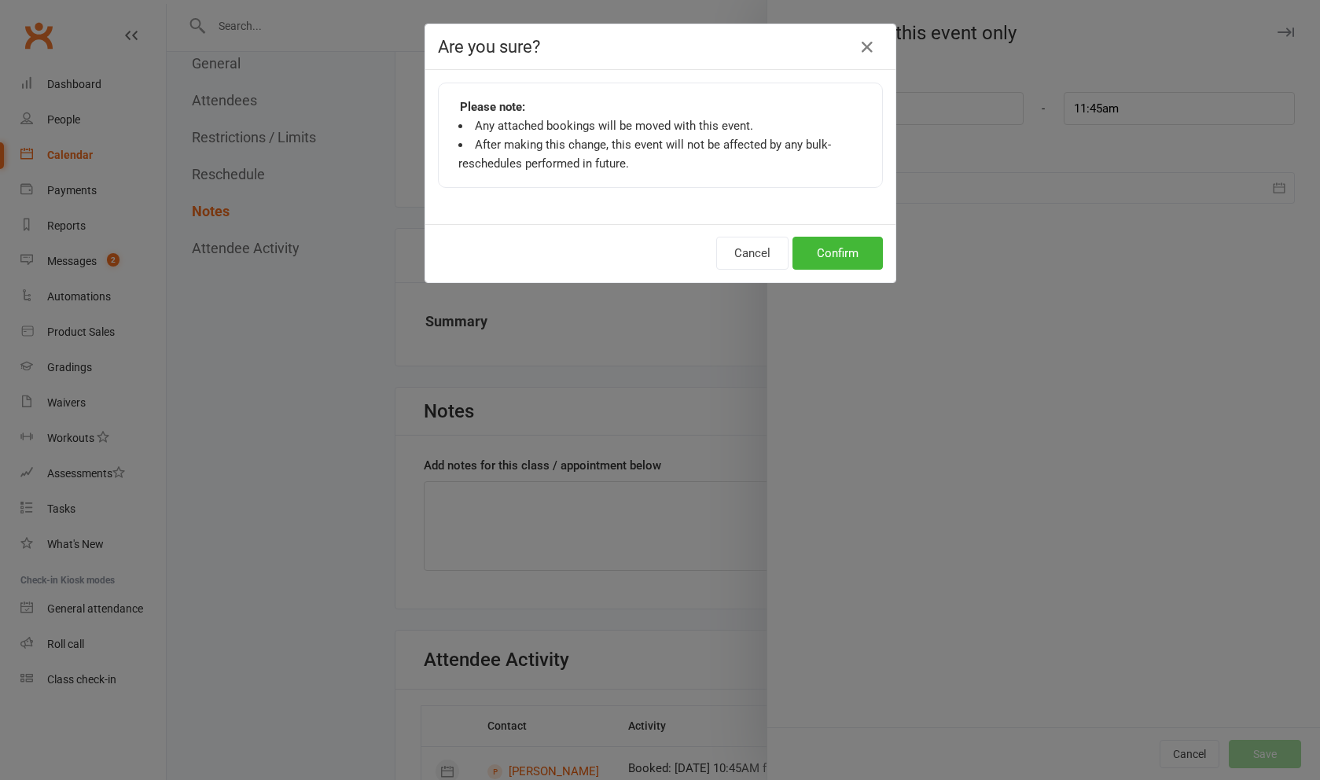
click at [833, 259] on button "Confirm" at bounding box center [837, 253] width 90 height 33
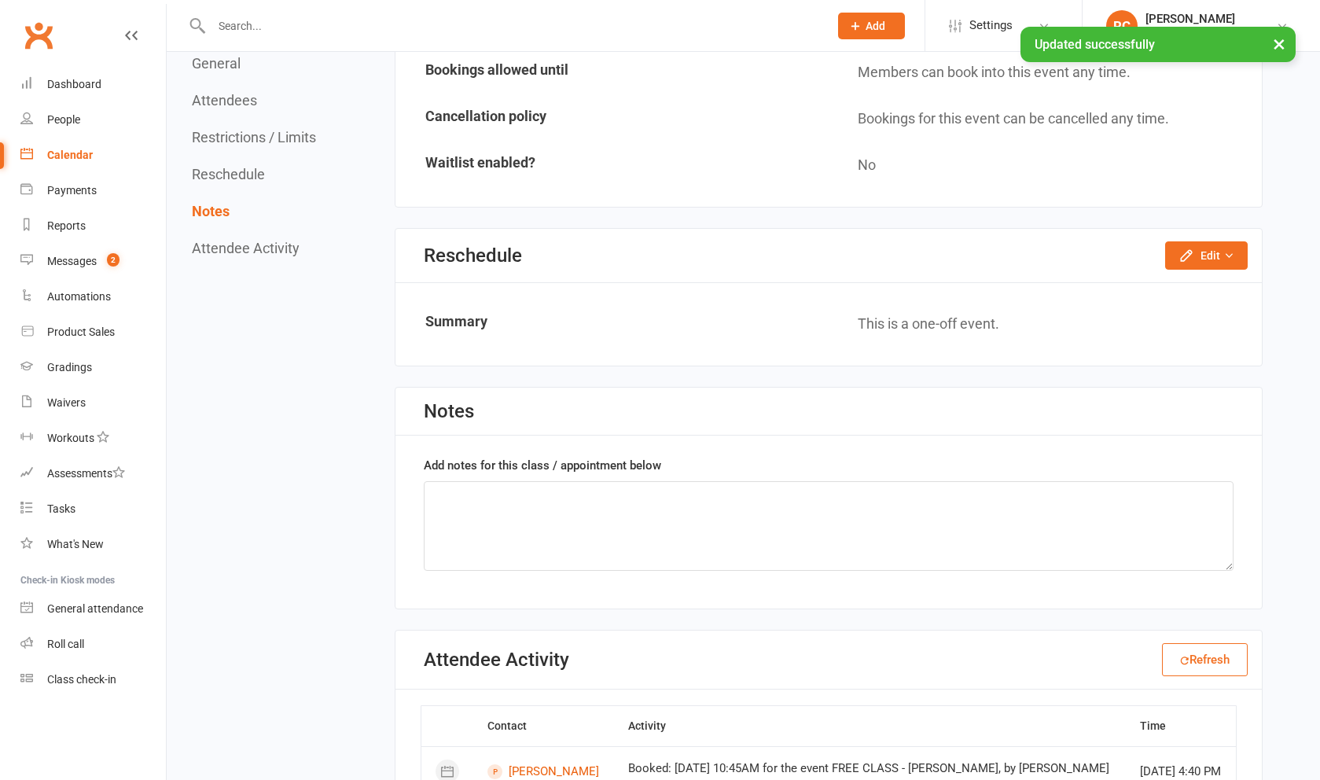
scroll to position [1072, 0]
